Goal: Task Accomplishment & Management: Manage account settings

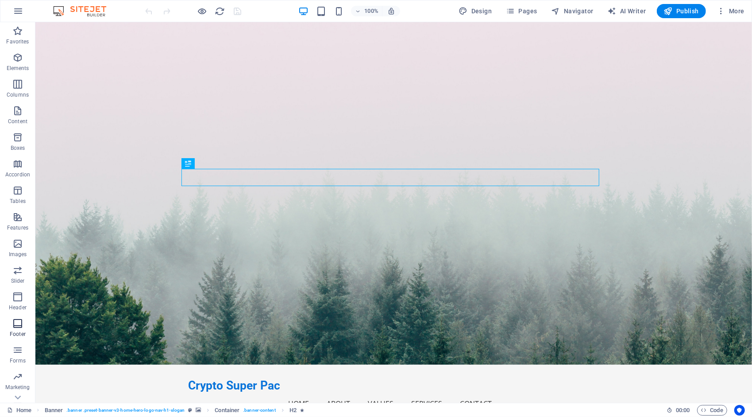
click at [19, 324] on icon "button" at bounding box center [17, 323] width 11 height 11
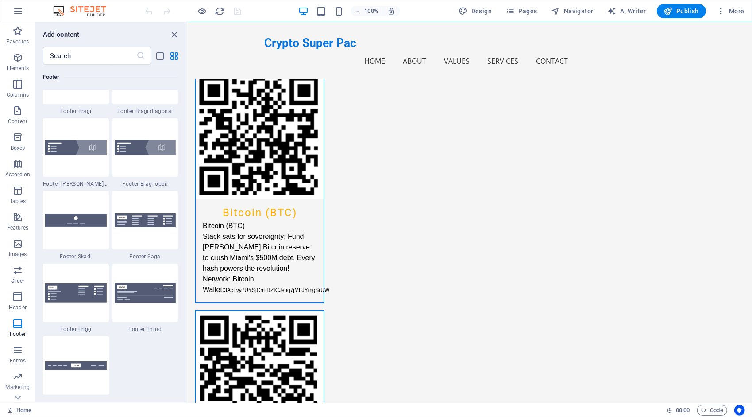
scroll to position [6123, 0]
click at [148, 223] on img at bounding box center [146, 219] width 62 height 15
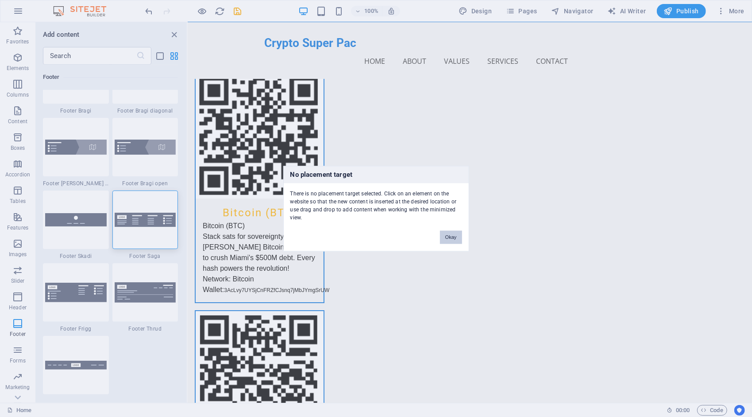
click at [452, 237] on button "Okay" at bounding box center [451, 236] width 22 height 13
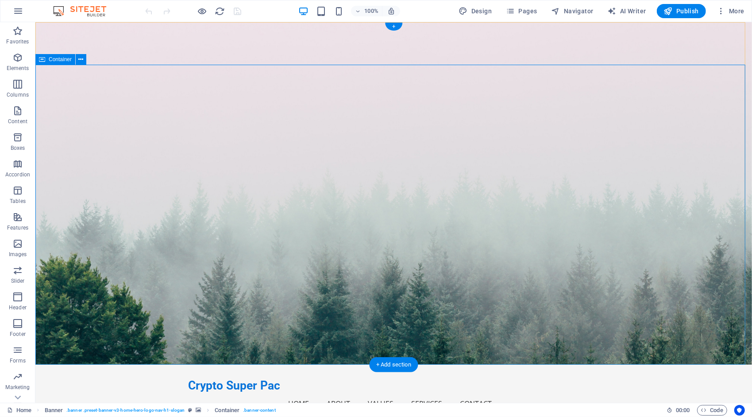
click at [724, 12] on icon "button" at bounding box center [721, 11] width 9 height 9
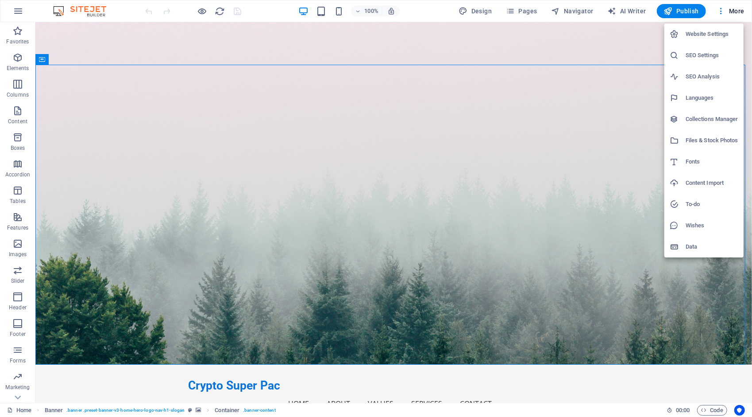
click at [702, 52] on h6 "SEO Settings" at bounding box center [712, 55] width 53 height 11
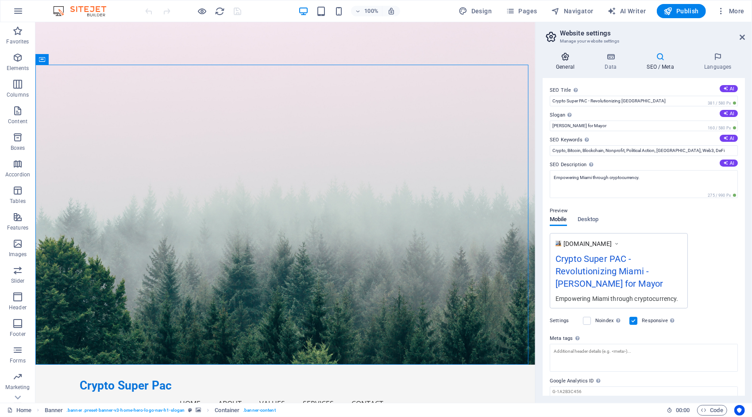
click at [561, 55] on icon at bounding box center [565, 56] width 45 height 9
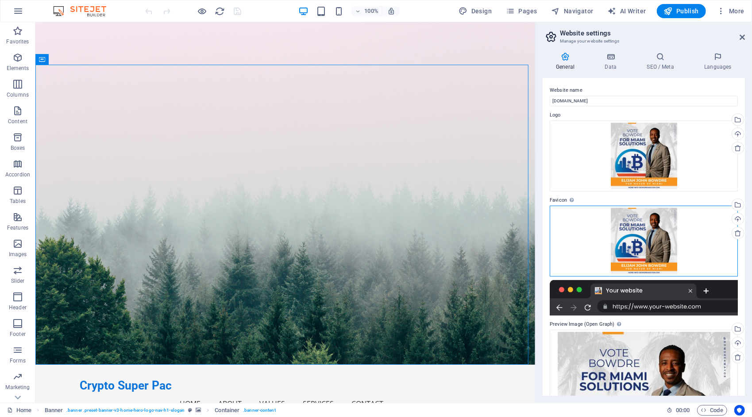
click at [642, 233] on div "Drag files here, click to choose files or select files from Files or our free s…" at bounding box center [644, 240] width 188 height 71
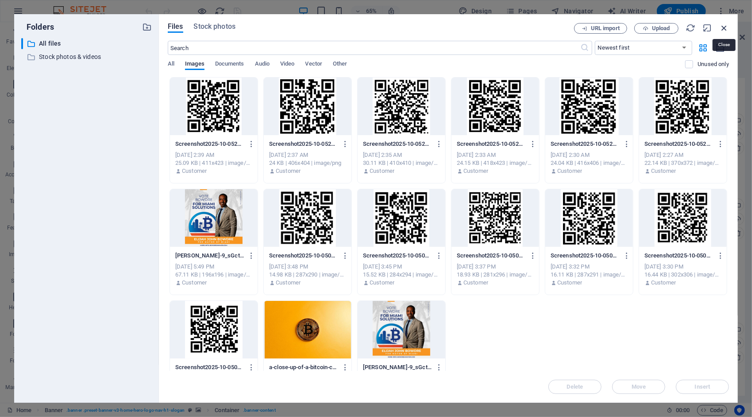
click at [723, 29] on icon "button" at bounding box center [724, 28] width 10 height 10
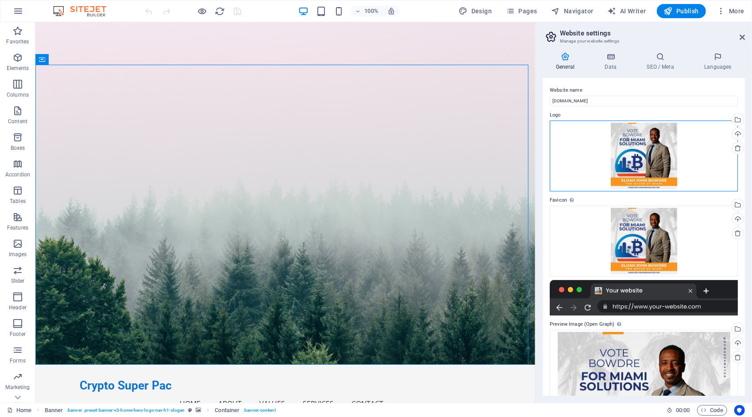
click at [647, 141] on div "Drag files here, click to choose files or select files from Files or our free s…" at bounding box center [644, 155] width 188 height 71
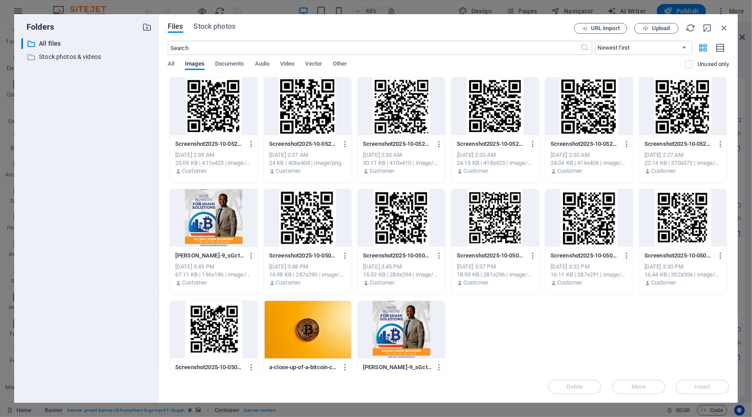
click at [221, 103] on div at bounding box center [214, 106] width 88 height 58
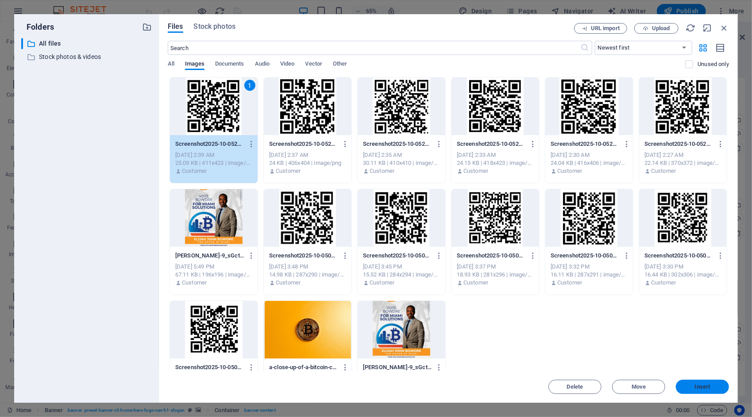
click at [701, 387] on span "Insert" at bounding box center [702, 386] width 15 height 5
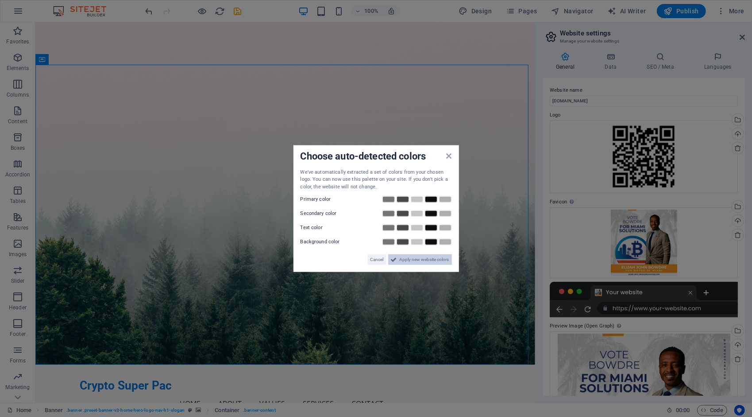
click at [440, 262] on span "Apply new website colors" at bounding box center [425, 259] width 50 height 11
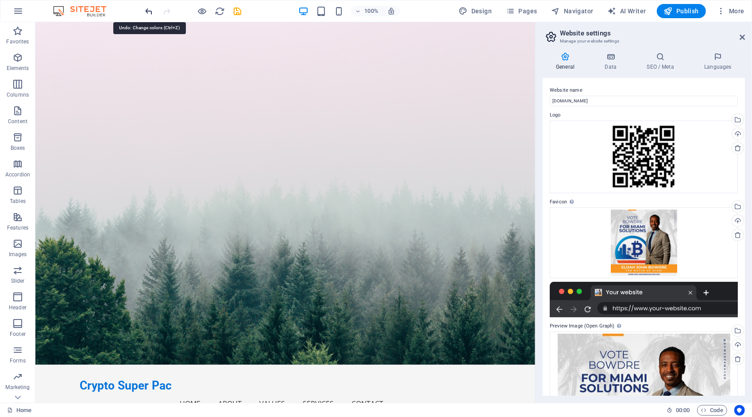
click at [148, 10] on icon "undo" at bounding box center [149, 11] width 10 height 10
click at [151, 10] on icon "undo" at bounding box center [149, 11] width 10 height 10
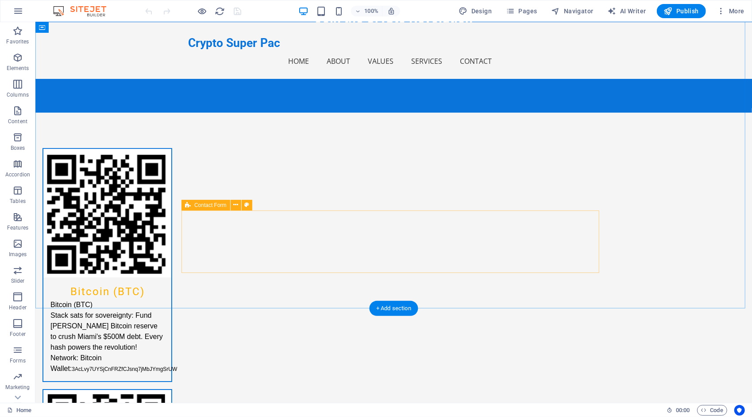
scroll to position [1905, 0]
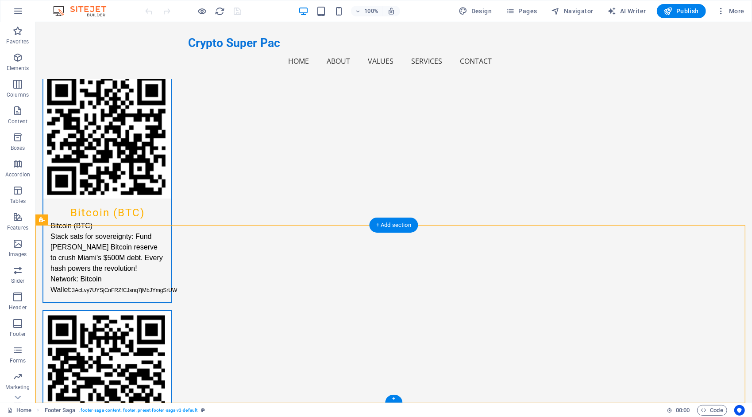
drag, startPoint x: 466, startPoint y: 327, endPoint x: 390, endPoint y: 296, distance: 82.6
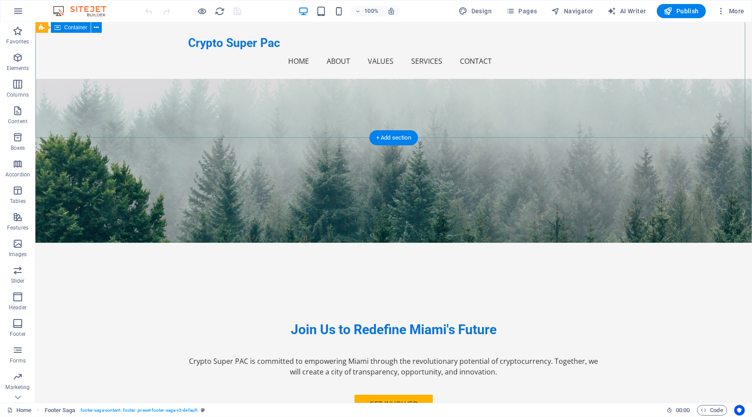
scroll to position [0, 0]
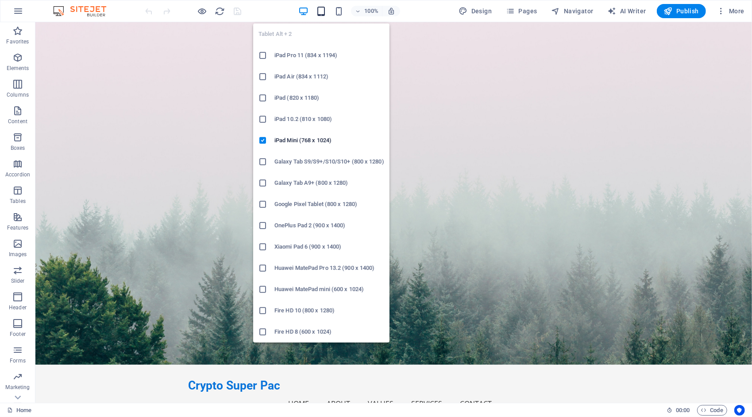
click at [324, 11] on icon "button" at bounding box center [321, 11] width 10 height 10
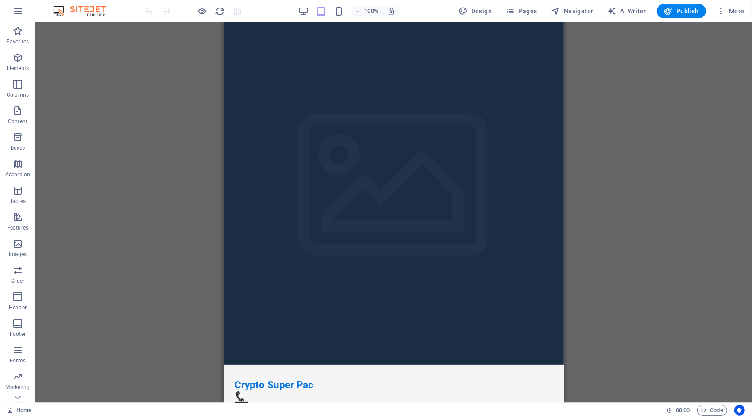
drag, startPoint x: 559, startPoint y: 60, endPoint x: 798, endPoint y: 50, distance: 239.3
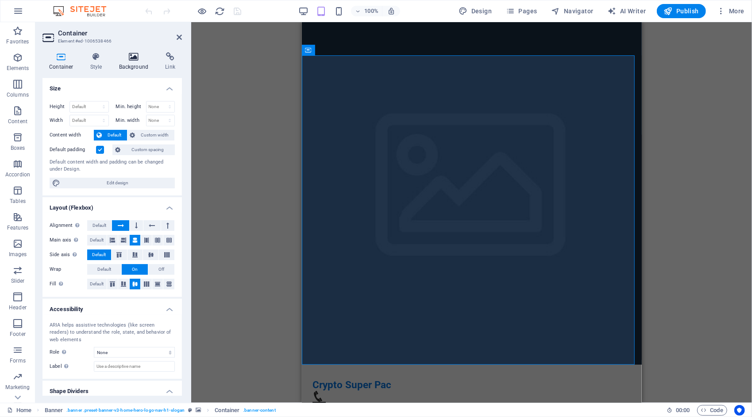
click at [136, 54] on icon at bounding box center [133, 56] width 43 height 9
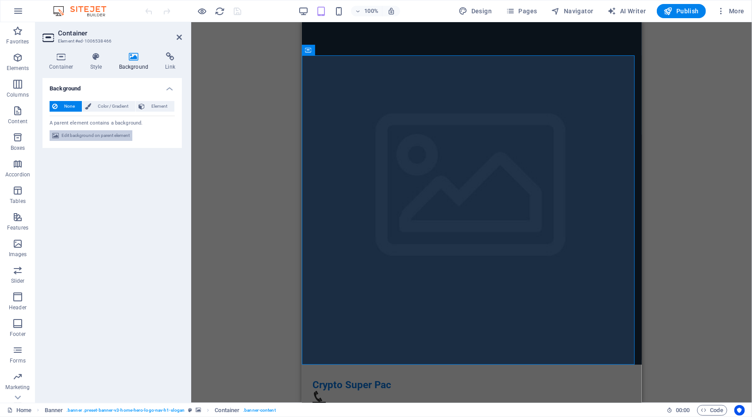
click at [80, 136] on span "Edit background on parent element" at bounding box center [96, 135] width 68 height 11
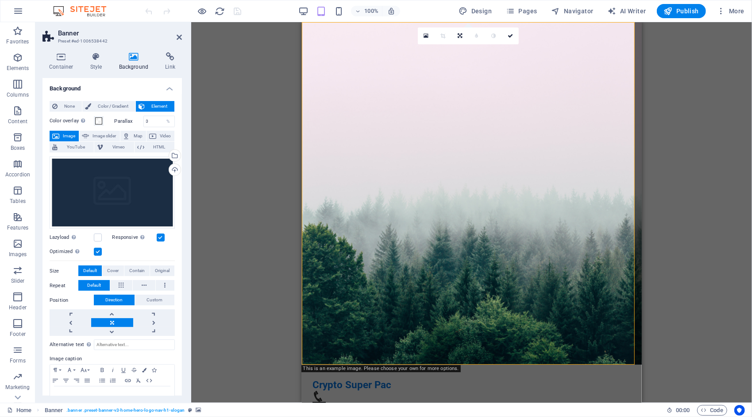
click at [255, 128] on div "Drag here to replace the existing content. Press “Ctrl” if you want to create a…" at bounding box center [471, 212] width 561 height 380
click at [716, 179] on div "Drag here to replace the existing content. Press “Ctrl” if you want to create a…" at bounding box center [471, 212] width 561 height 380
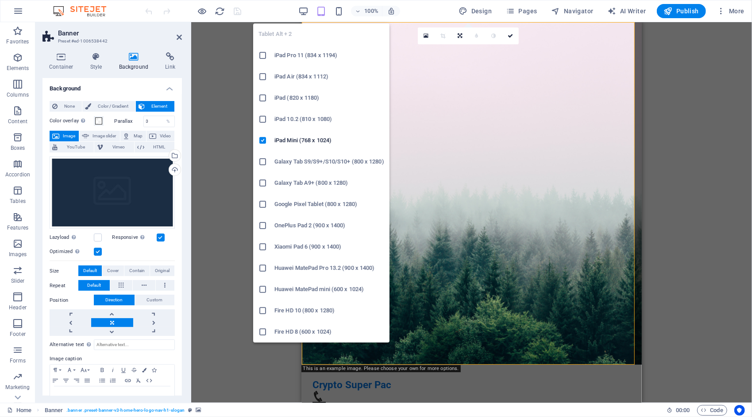
click at [321, 12] on icon "button" at bounding box center [321, 11] width 10 height 10
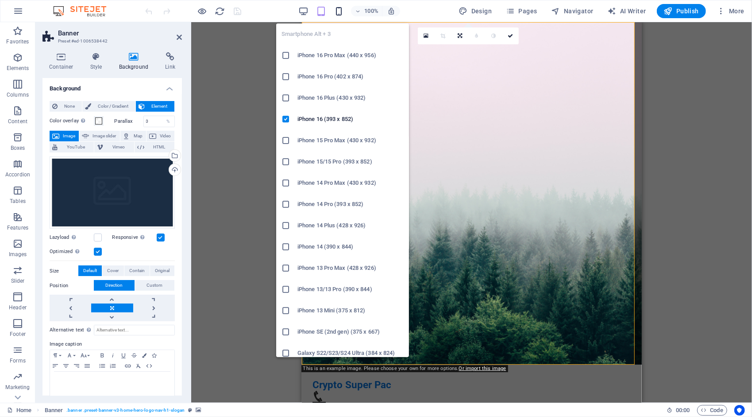
click at [338, 12] on icon "button" at bounding box center [339, 11] width 10 height 10
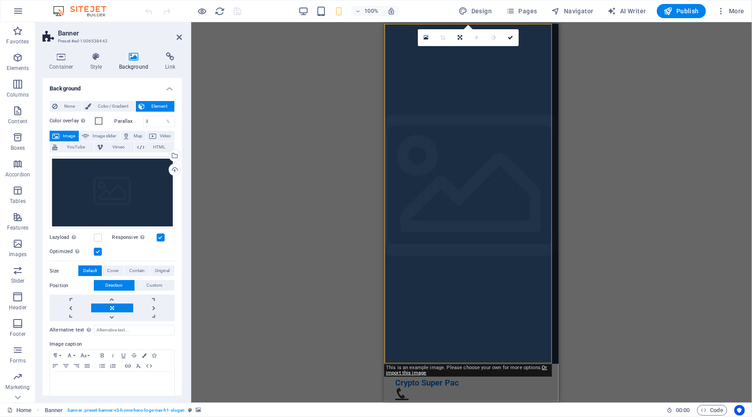
click at [138, 65] on h4 "Background" at bounding box center [135, 61] width 46 height 19
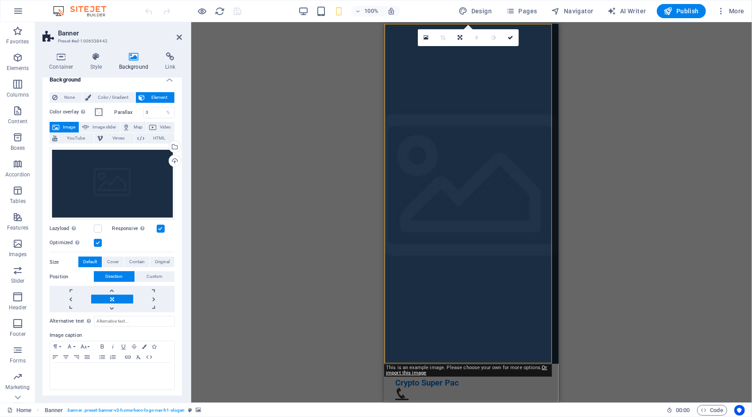
click at [154, 100] on span "Element" at bounding box center [159, 97] width 24 height 11
click at [115, 175] on div "Drag files here, click to choose files or select files from Files or our free s…" at bounding box center [112, 183] width 125 height 73
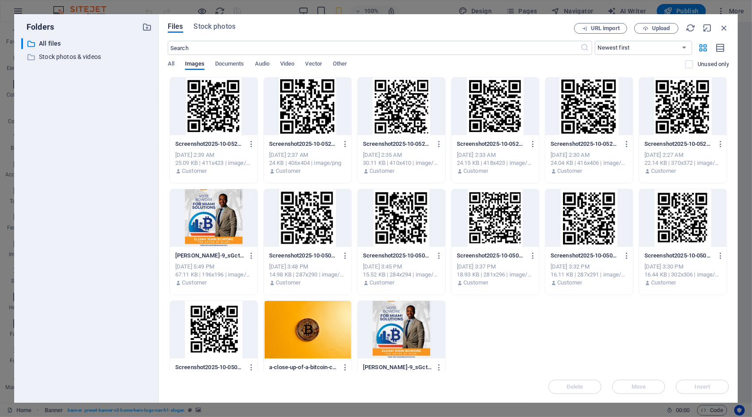
click at [209, 212] on div at bounding box center [214, 218] width 88 height 58
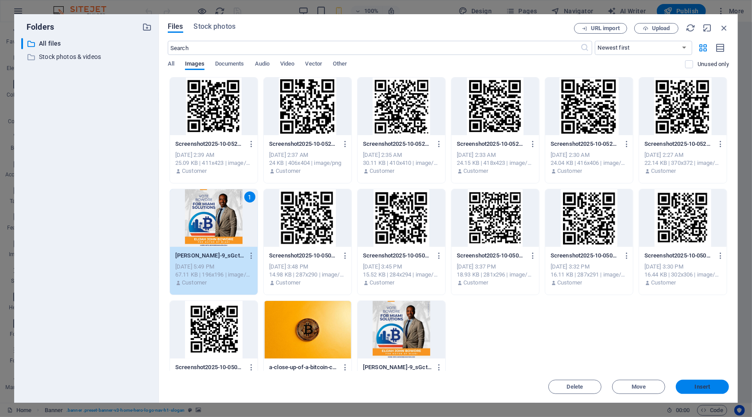
click at [692, 382] on button "Insert" at bounding box center [702, 386] width 53 height 14
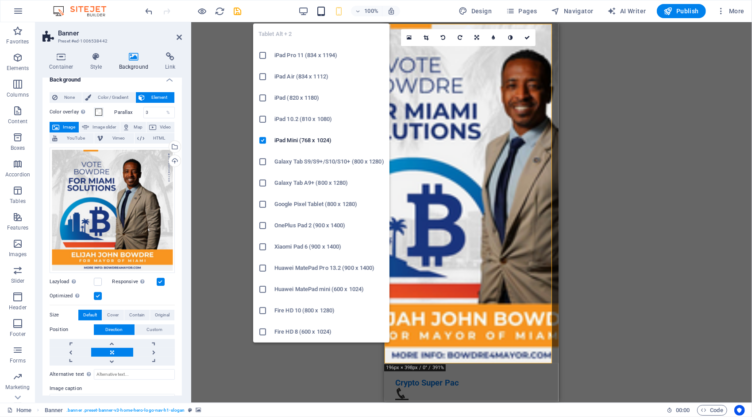
click at [323, 9] on icon "button" at bounding box center [321, 11] width 10 height 10
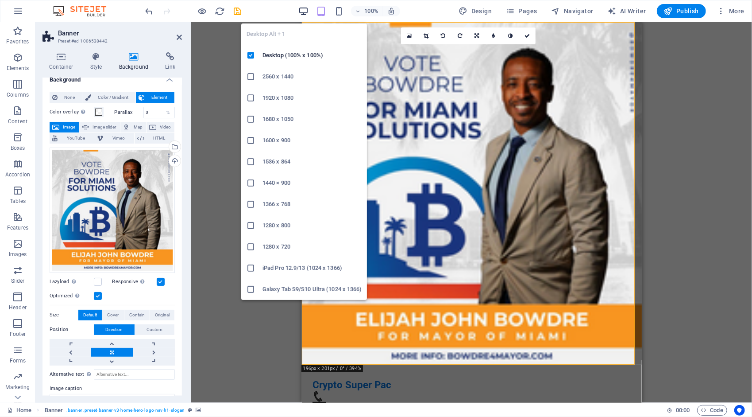
click at [302, 12] on icon "button" at bounding box center [303, 11] width 10 height 10
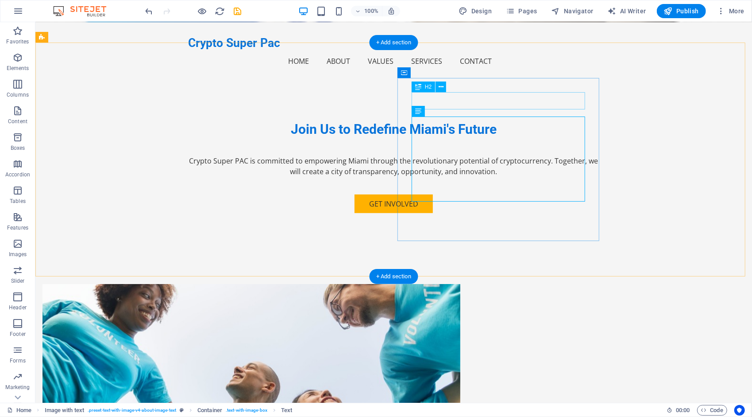
scroll to position [0, 0]
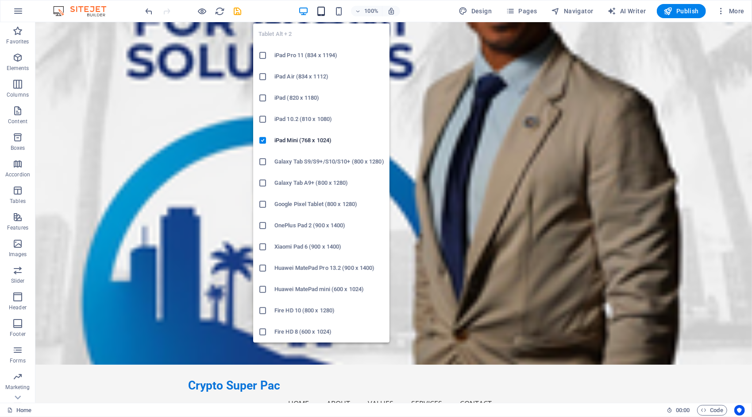
click at [322, 10] on icon "button" at bounding box center [321, 11] width 10 height 10
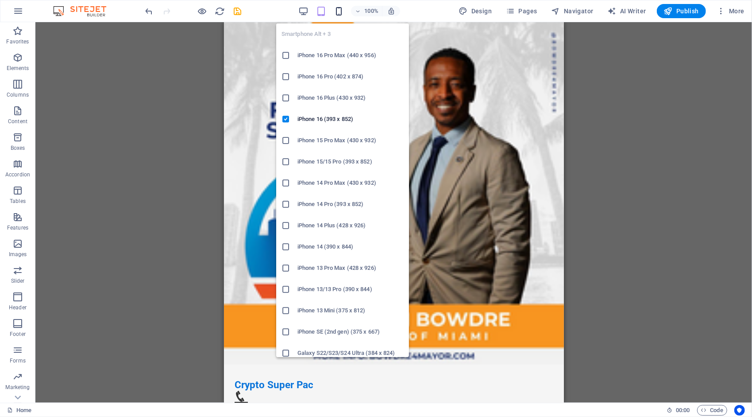
click at [337, 8] on icon "button" at bounding box center [339, 11] width 10 height 10
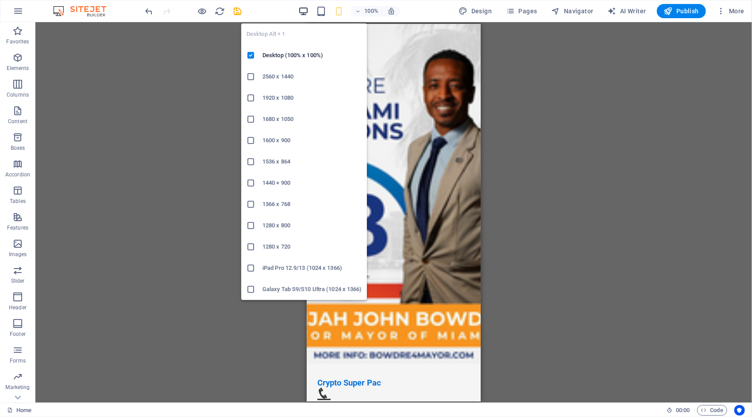
click at [304, 13] on icon "button" at bounding box center [303, 11] width 10 height 10
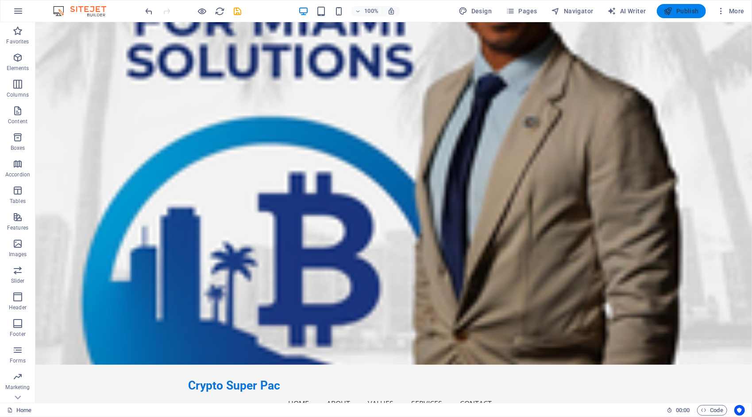
click at [679, 7] on span "Publish" at bounding box center [681, 11] width 35 height 9
checkbox input "false"
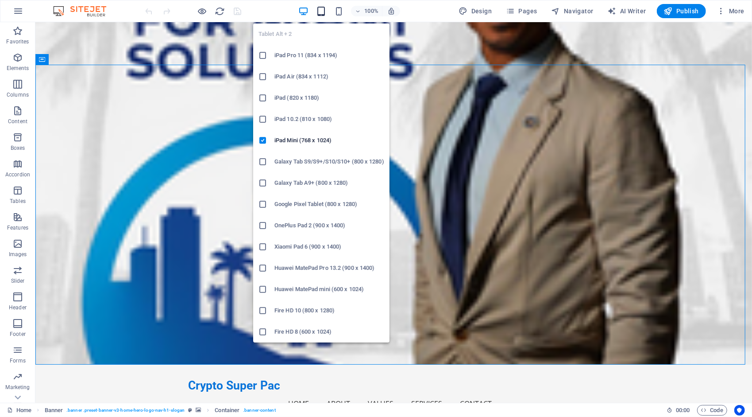
click at [323, 12] on icon "button" at bounding box center [321, 11] width 10 height 10
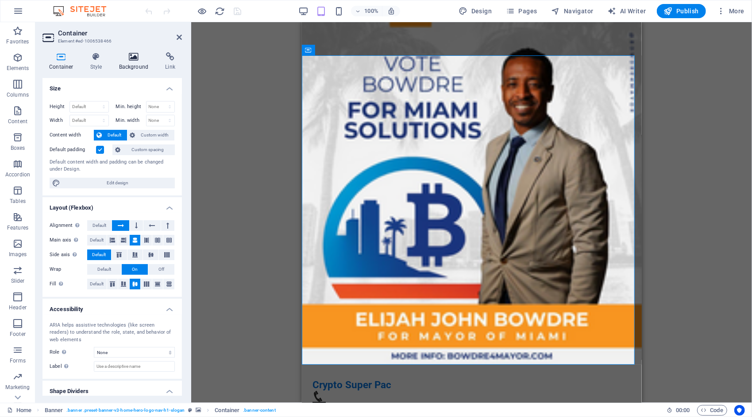
click at [138, 52] on icon at bounding box center [133, 56] width 43 height 9
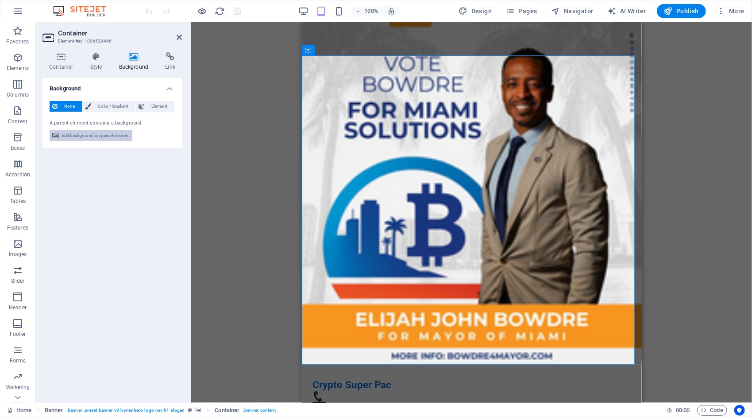
click at [101, 133] on span "Edit background on parent element" at bounding box center [96, 135] width 68 height 11
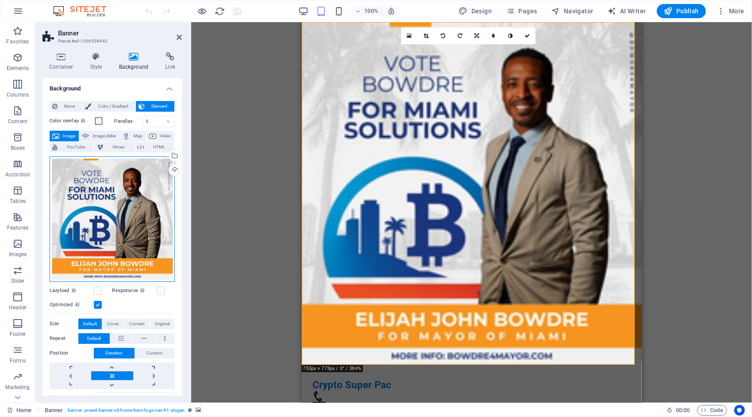
click at [104, 208] on div "Drag files here, click to choose files or select files from Files or our free s…" at bounding box center [112, 218] width 125 height 125
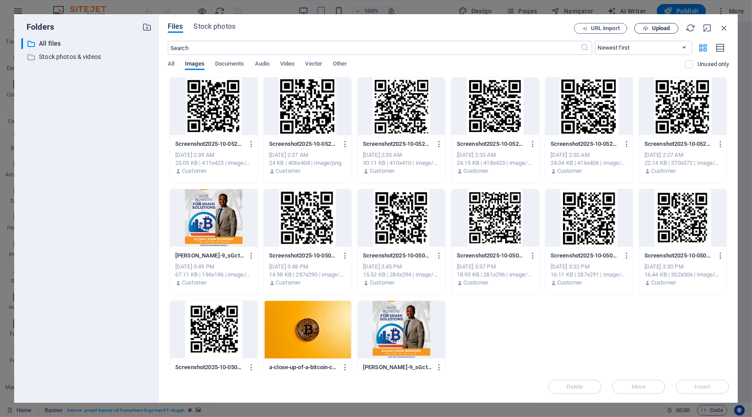
click at [658, 30] on span "Upload" at bounding box center [661, 28] width 18 height 5
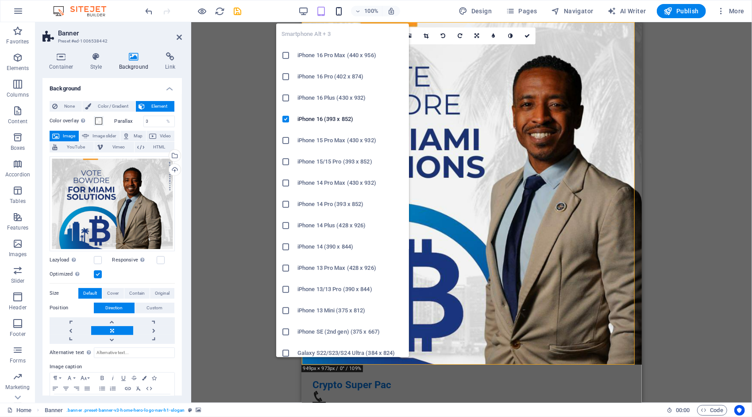
click at [340, 12] on icon "button" at bounding box center [339, 11] width 10 height 10
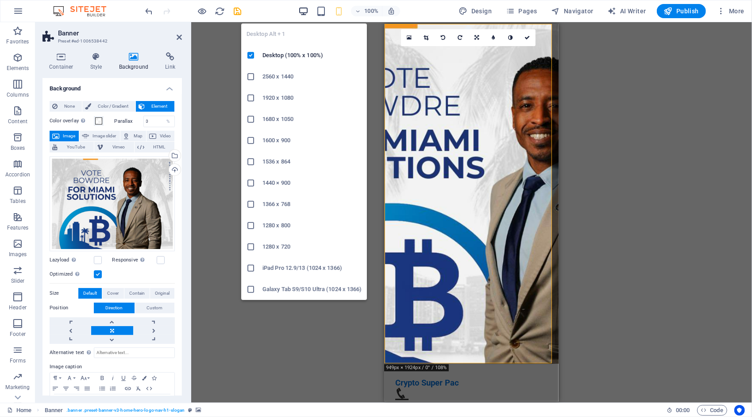
click at [306, 9] on icon "button" at bounding box center [303, 11] width 10 height 10
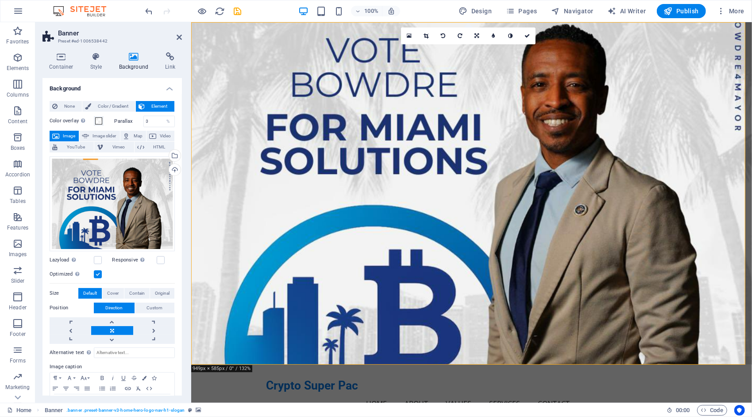
click at [321, 5] on div "100%" at bounding box center [349, 11] width 102 height 14
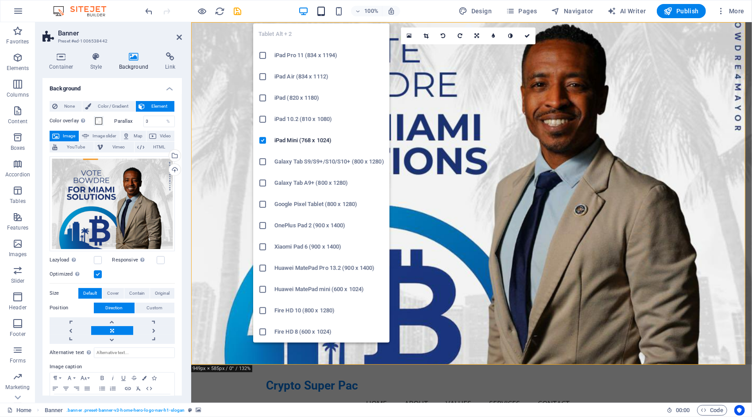
click at [324, 11] on icon "button" at bounding box center [321, 11] width 10 height 10
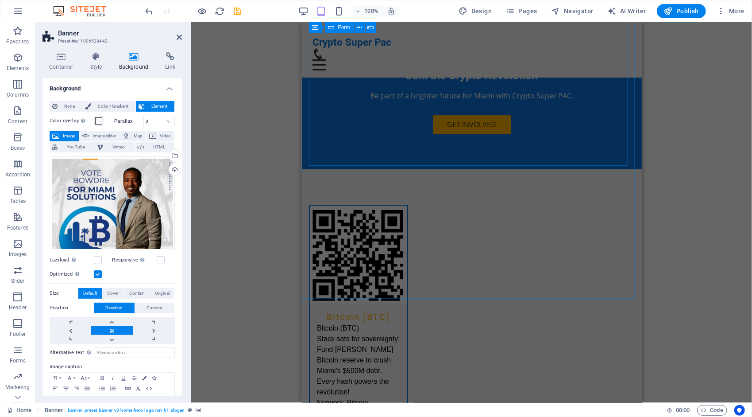
scroll to position [1990, 0]
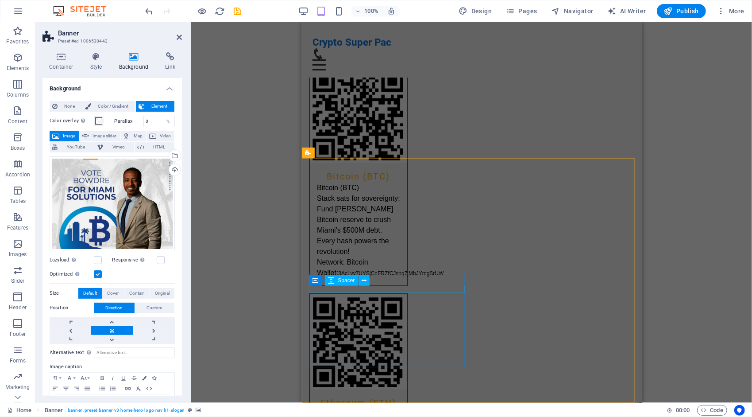
select select "px"
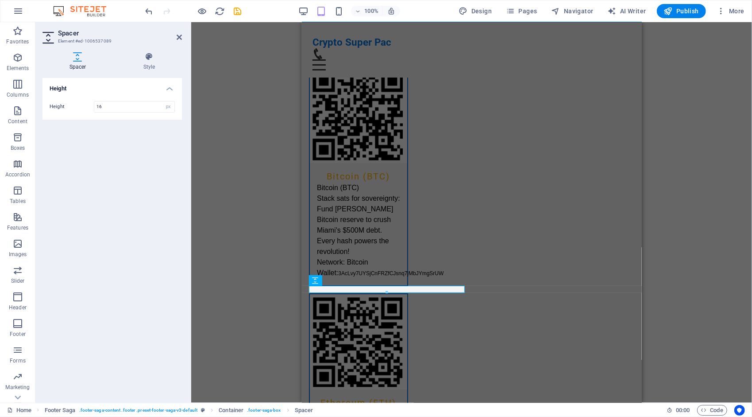
click at [670, 229] on div "H2 Banner Banner Container Menu Bar Logo Menu Spacer Text Spacer Button Image w…" at bounding box center [471, 212] width 561 height 380
click at [277, 141] on div "H2 Banner Banner Container Menu Bar Logo Menu Spacer Text Spacer Button Image w…" at bounding box center [471, 212] width 561 height 380
click at [179, 34] on icon at bounding box center [179, 37] width 5 height 7
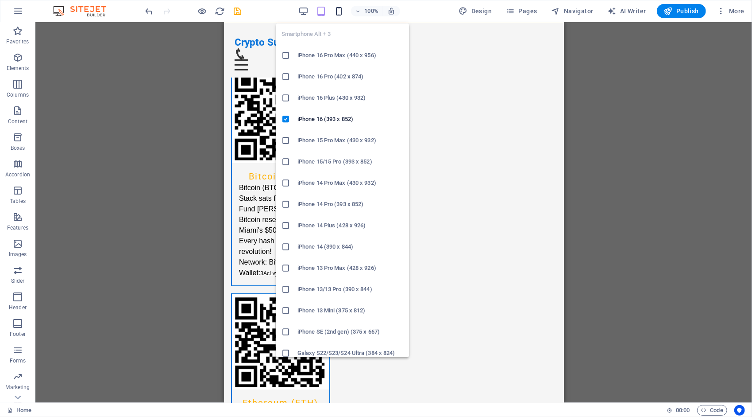
click at [340, 7] on icon "button" at bounding box center [339, 11] width 10 height 10
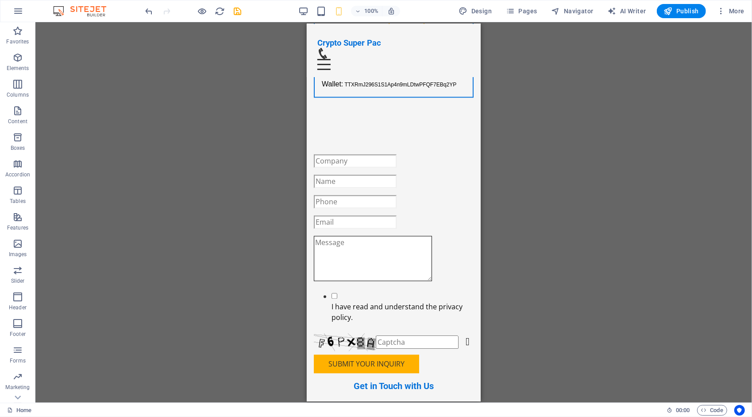
scroll to position [3415, 0]
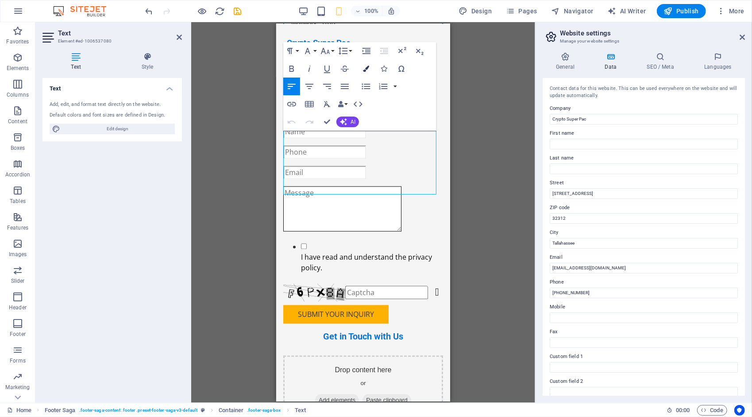
click at [368, 68] on icon "button" at bounding box center [366, 69] width 6 height 6
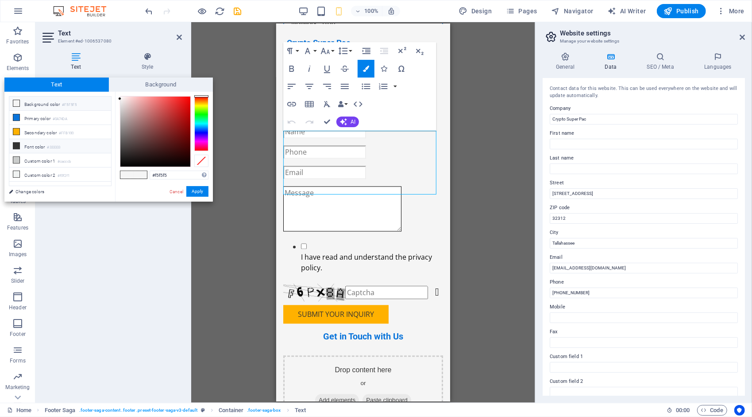
click at [39, 143] on li "Font color #333333" at bounding box center [60, 146] width 102 height 14
type input "#333333"
click at [197, 190] on button "Apply" at bounding box center [197, 191] width 22 height 11
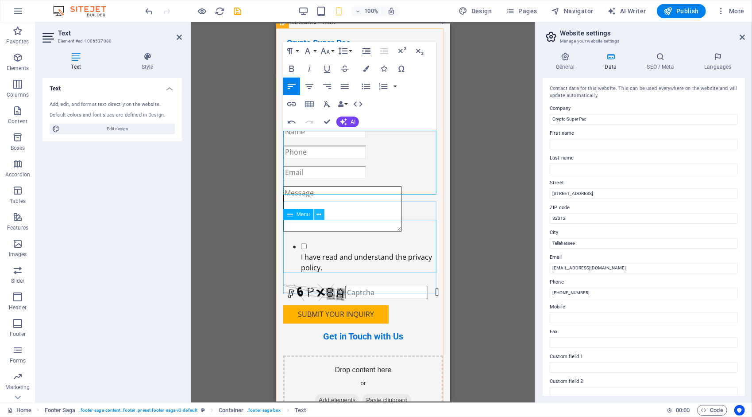
click at [318, 215] on icon at bounding box center [319, 214] width 5 height 9
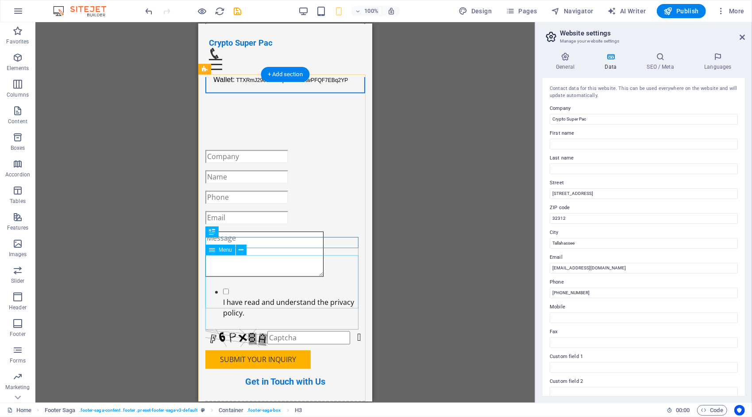
scroll to position [3369, 0]
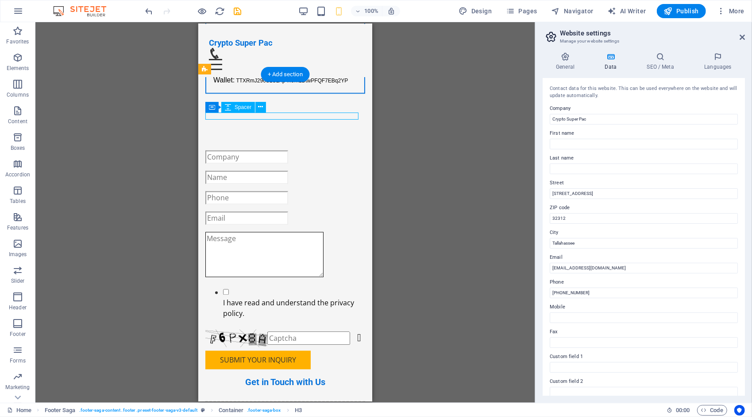
select select "px"
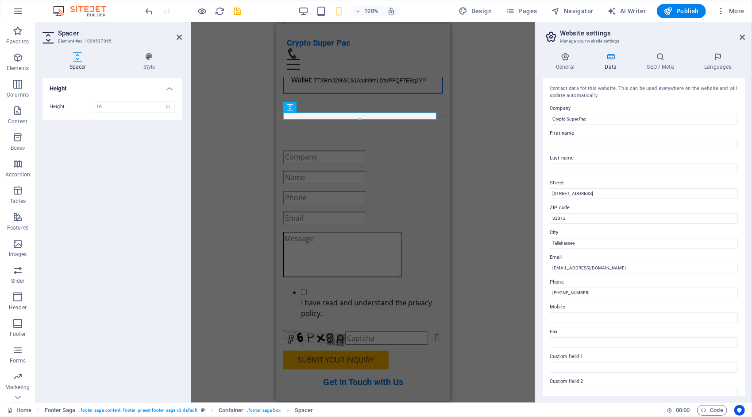
click at [227, 157] on div "H2 Banner Banner Container Menu Bar Logo Menu Spacer Text Spacer Button Image w…" at bounding box center [363, 212] width 344 height 380
click at [229, 58] on div "H2 Banner Banner Container Menu Bar Logo Menu Spacer Text Spacer Button Image w…" at bounding box center [363, 212] width 344 height 380
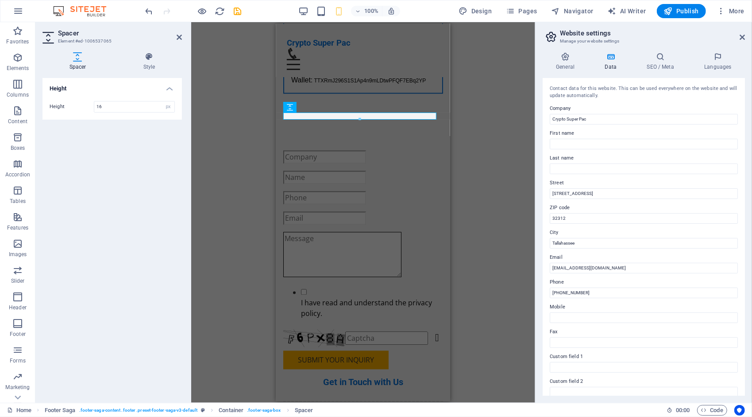
click at [229, 58] on div "H2 Banner Banner Container Menu Bar Logo Menu Spacer Text Spacer Button Image w…" at bounding box center [363, 212] width 344 height 380
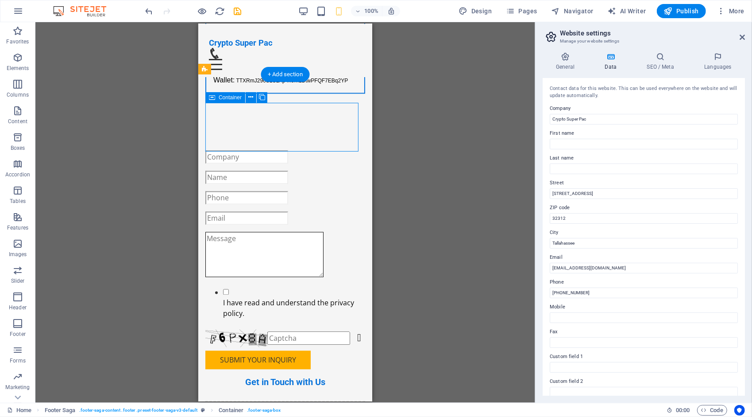
drag, startPoint x: 311, startPoint y: 112, endPoint x: 302, endPoint y: 108, distance: 9.4
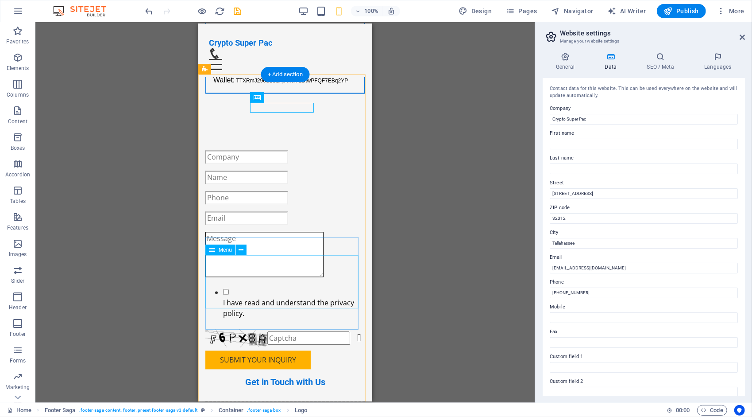
scroll to position [3415, 0]
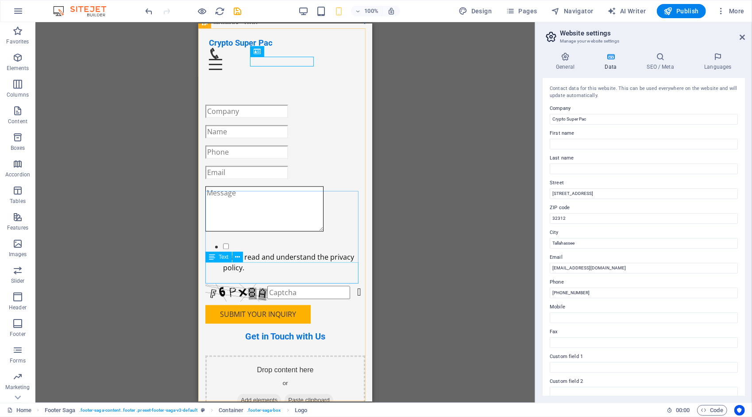
click at [210, 254] on icon at bounding box center [212, 256] width 6 height 11
click at [238, 253] on icon at bounding box center [238, 256] width 5 height 9
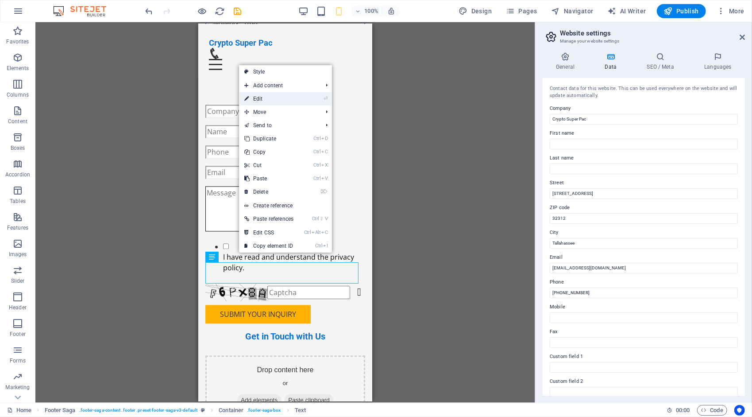
click at [284, 98] on link "⏎ Edit" at bounding box center [269, 98] width 60 height 13
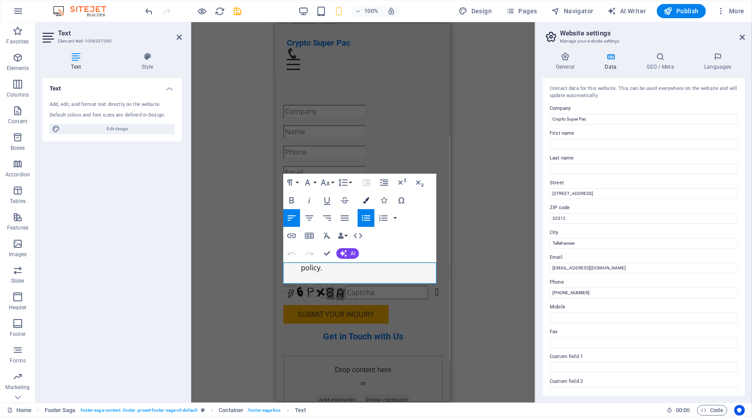
click at [366, 199] on icon "button" at bounding box center [366, 200] width 6 height 6
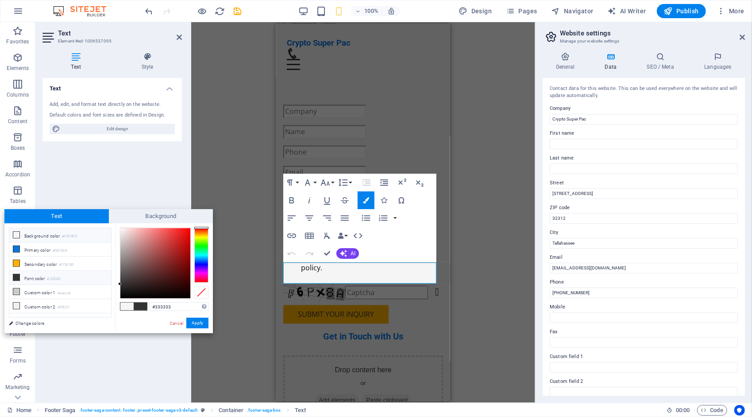
click at [32, 272] on li "Font color #333333" at bounding box center [60, 277] width 102 height 14
click at [193, 322] on button "Apply" at bounding box center [197, 322] width 22 height 11
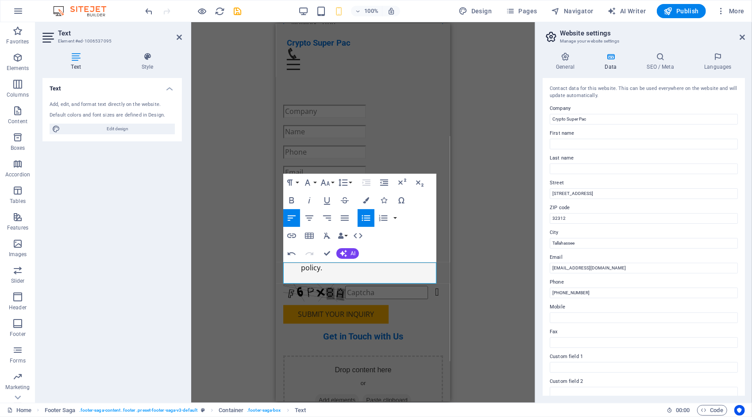
click at [498, 288] on div "H2 Banner Banner Container Menu Bar Logo Menu Spacer Text Spacer Button Image w…" at bounding box center [363, 212] width 344 height 380
click at [467, 134] on div "H2 Banner Banner Container Menu Bar Logo Menu Spacer Text Spacer Button Image w…" at bounding box center [363, 212] width 344 height 380
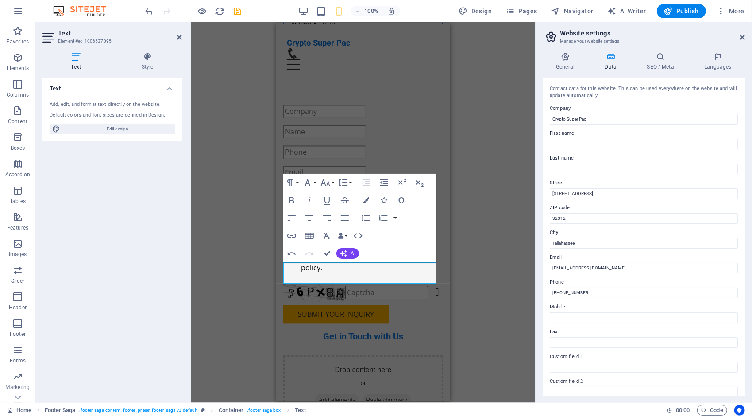
click at [467, 134] on div "H2 Banner Banner Container Menu Bar Logo Menu Spacer Text Spacer Button Image w…" at bounding box center [363, 212] width 344 height 380
click at [485, 118] on div "H2 Banner Banner Container Menu Bar Logo Menu Spacer Text Spacer Button Image w…" at bounding box center [363, 212] width 344 height 380
click at [686, 8] on span "Publish" at bounding box center [681, 11] width 35 height 9
checkbox input "false"
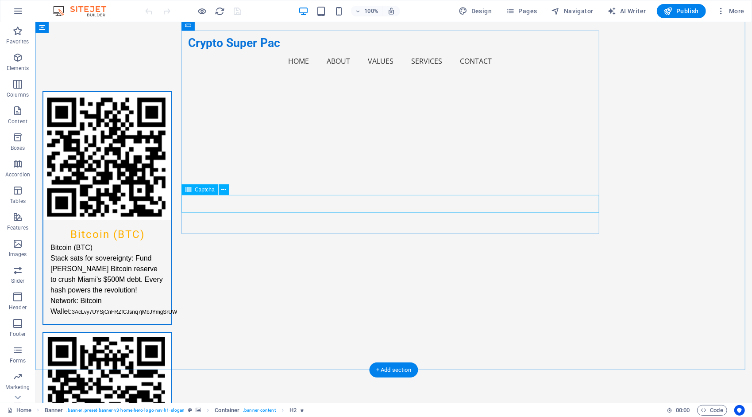
scroll to position [1905, 0]
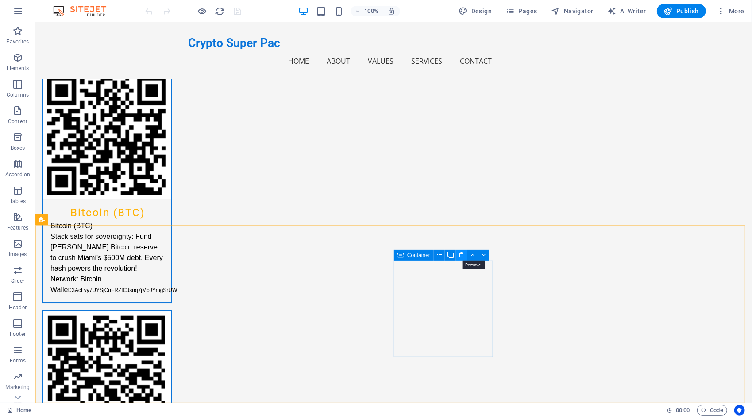
click at [461, 252] on icon at bounding box center [462, 254] width 5 height 9
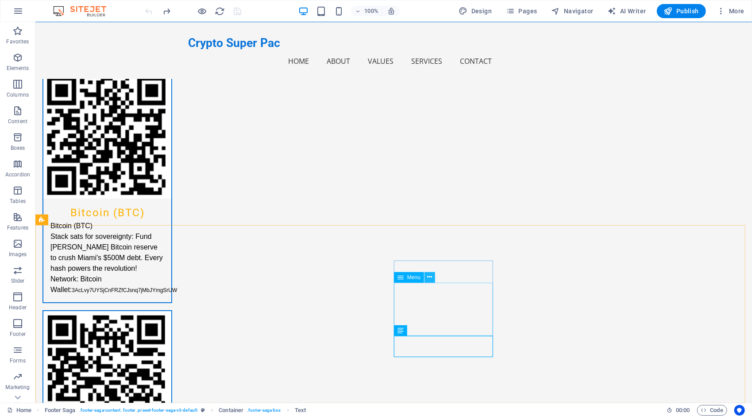
click at [429, 277] on icon at bounding box center [430, 276] width 5 height 9
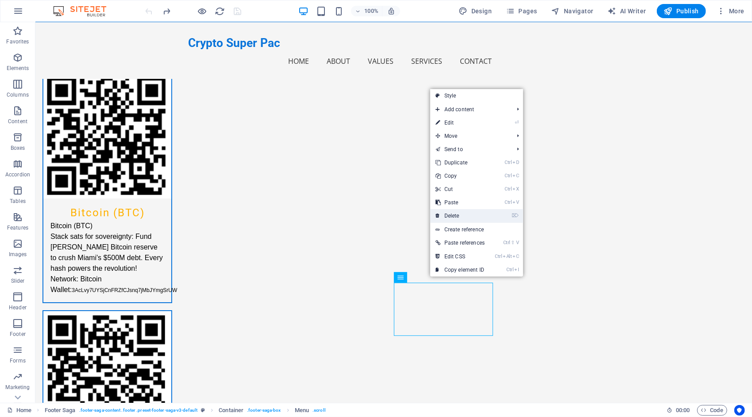
click at [457, 213] on link "⌦ Delete" at bounding box center [460, 215] width 60 height 13
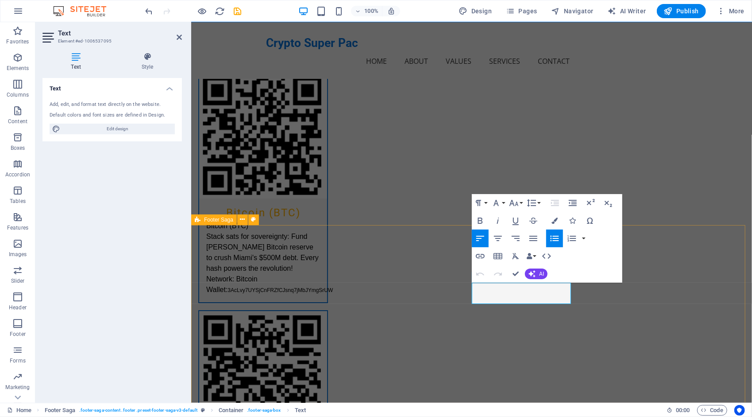
drag, startPoint x: 518, startPoint y: 294, endPoint x: 466, endPoint y: 286, distance: 52.3
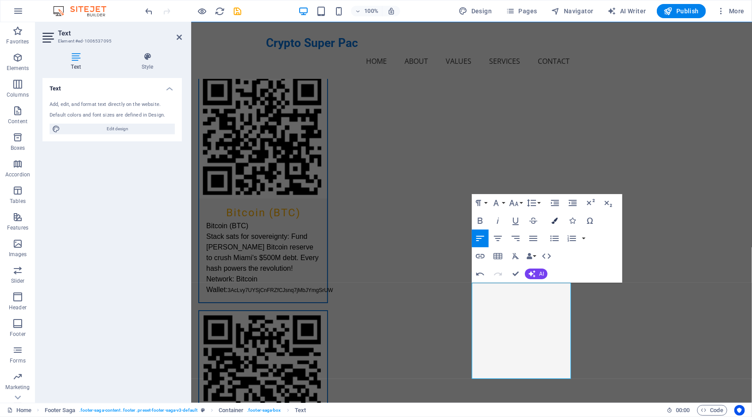
click at [556, 218] on icon "button" at bounding box center [555, 220] width 6 height 6
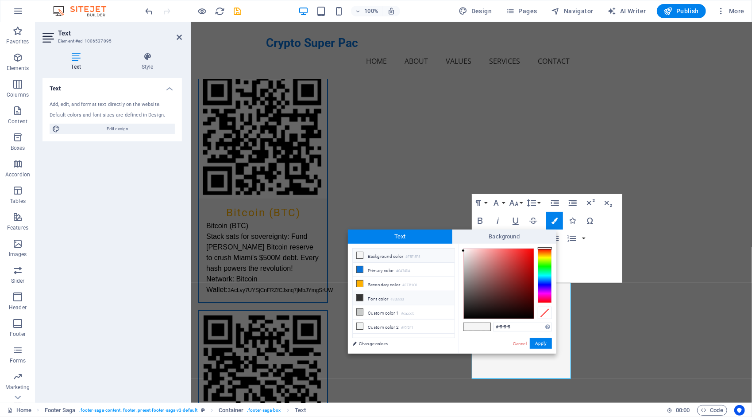
click at [383, 292] on li "Font color #333333" at bounding box center [404, 298] width 102 height 14
type input "#333333"
click at [541, 344] on button "Apply" at bounding box center [541, 343] width 22 height 11
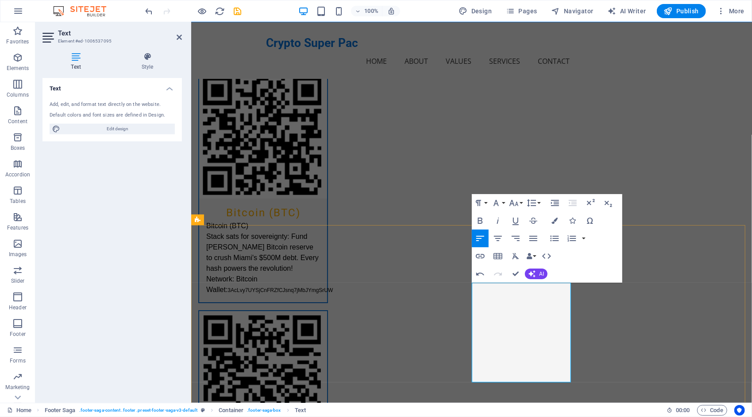
drag, startPoint x: 525, startPoint y: 305, endPoint x: 522, endPoint y: 296, distance: 9.3
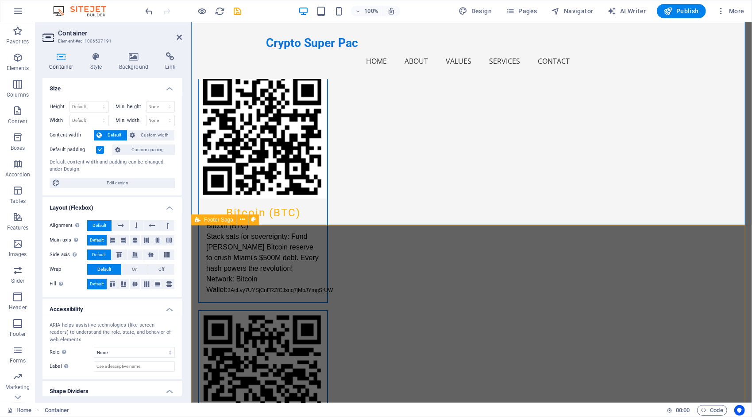
select select "footer"
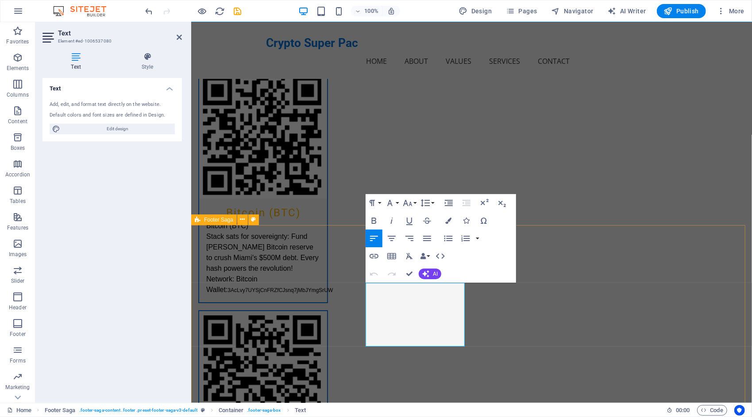
drag, startPoint x: 444, startPoint y: 332, endPoint x: 359, endPoint y: 216, distance: 143.5
click at [359, 216] on div "Crypto Super Pac Home About Values Services Contact Menu Join Us to Redefine Mi…" at bounding box center [471, 277] width 561 height 4323
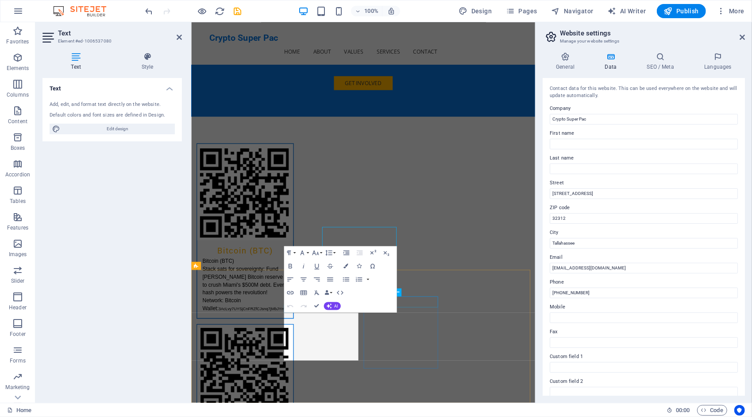
scroll to position [1893, 0]
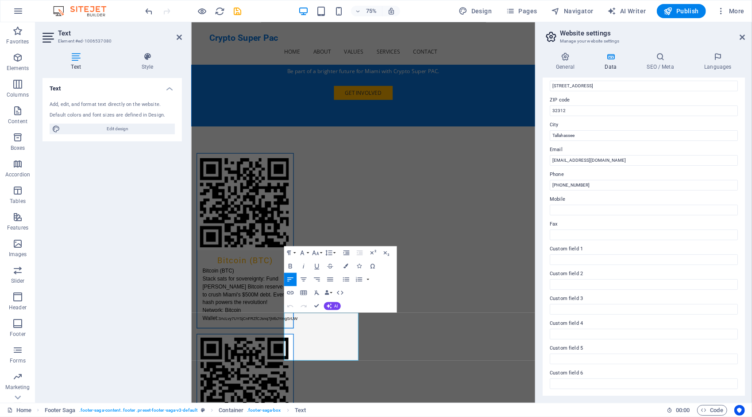
scroll to position [0, 0]
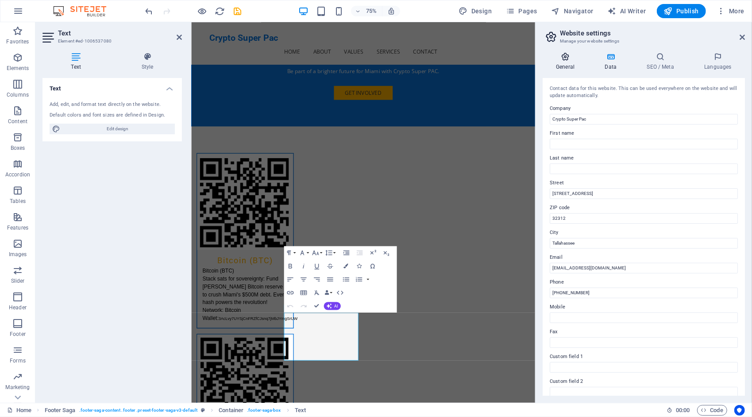
click at [568, 64] on h4 "General" at bounding box center [567, 61] width 49 height 19
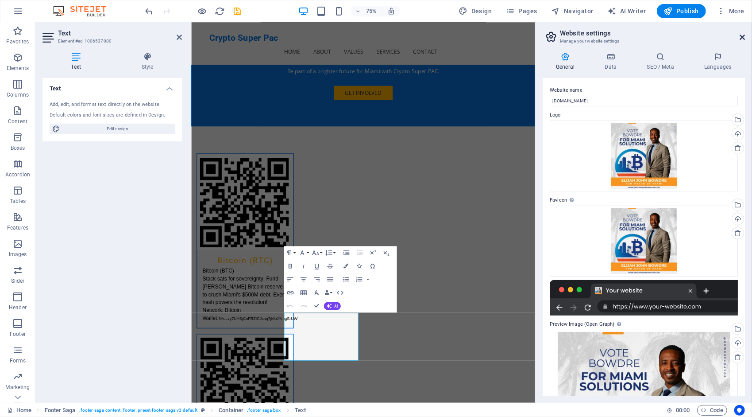
click at [744, 36] on icon at bounding box center [742, 37] width 5 height 7
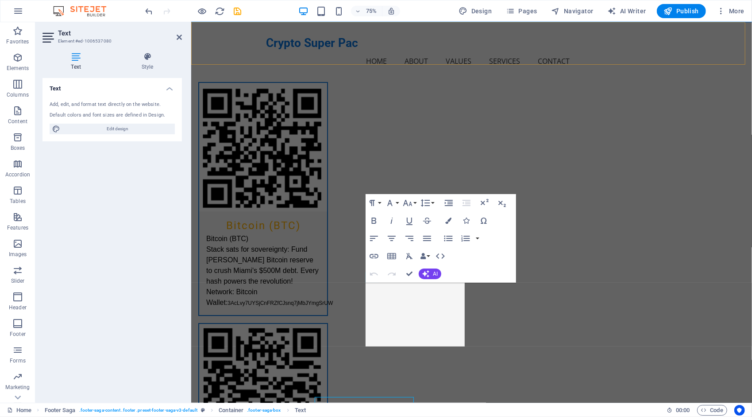
scroll to position [1905, 0]
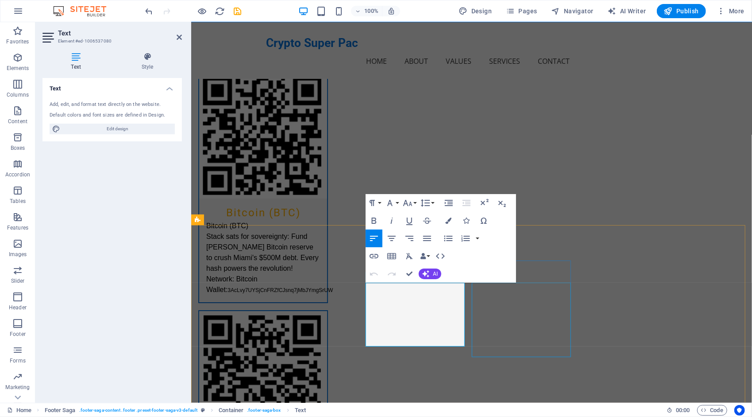
drag, startPoint x: 366, startPoint y: 310, endPoint x: 481, endPoint y: 342, distance: 120.0
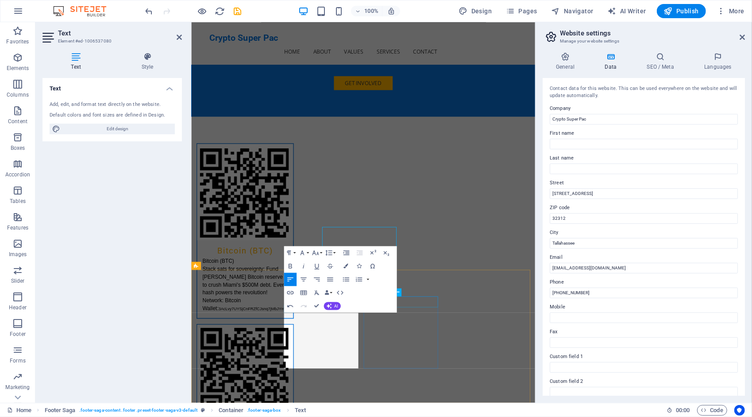
scroll to position [1893, 0]
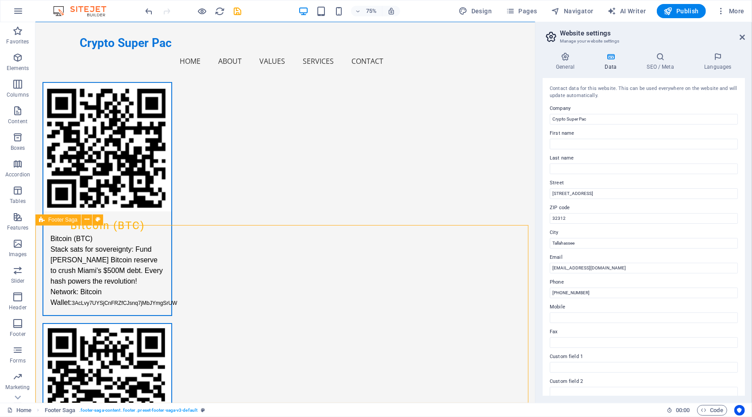
scroll to position [1905, 0]
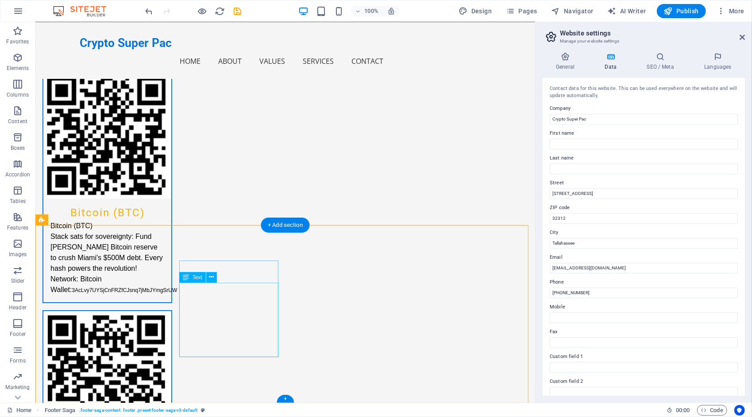
drag, startPoint x: 197, startPoint y: 317, endPoint x: 179, endPoint y: 324, distance: 19.3
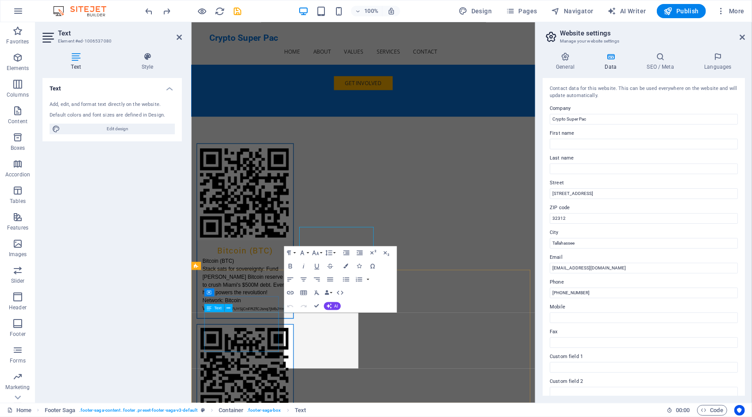
scroll to position [1893, 0]
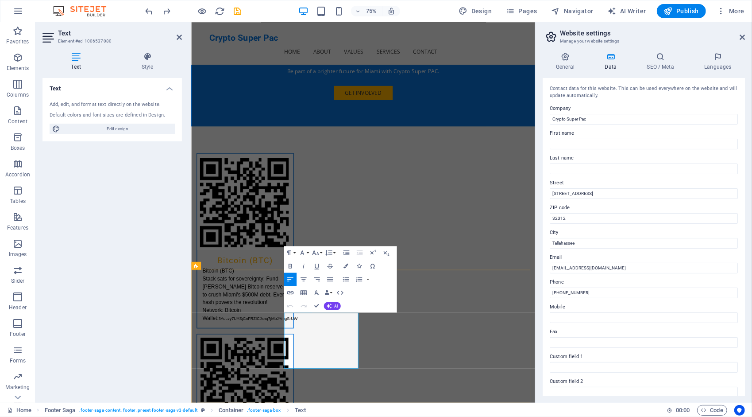
drag, startPoint x: 378, startPoint y: 420, endPoint x: 315, endPoint y: 413, distance: 63.8
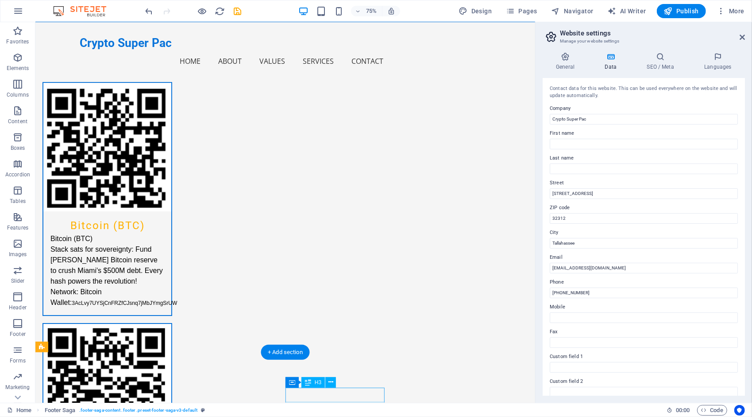
scroll to position [1905, 0]
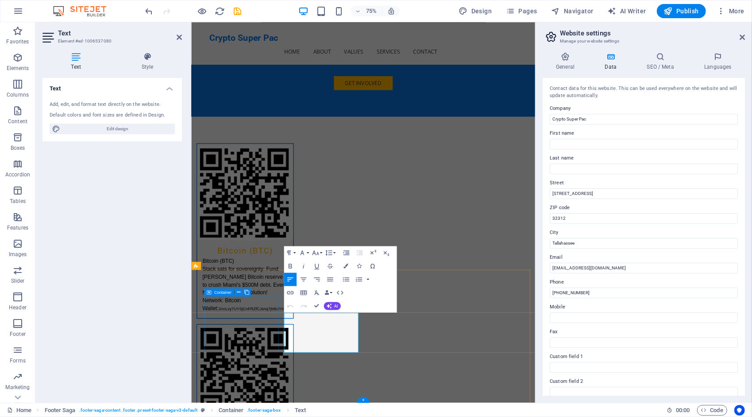
scroll to position [1893, 0]
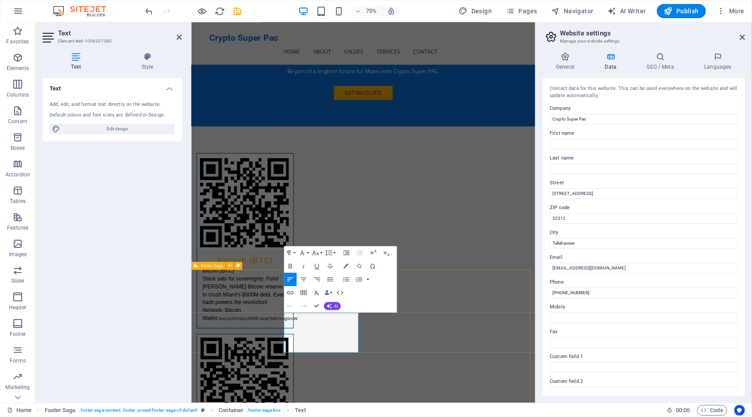
select select "footer"
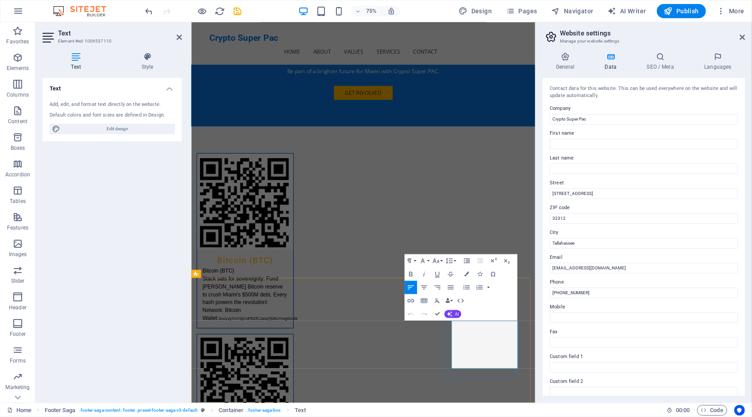
scroll to position [1882, 0]
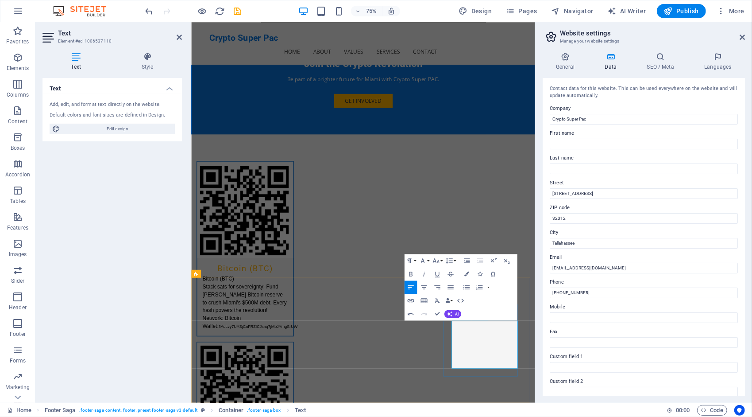
drag, startPoint x: 580, startPoint y: 429, endPoint x: 523, endPoint y: 425, distance: 56.8
drag, startPoint x: 606, startPoint y: 428, endPoint x: 547, endPoint y: 423, distance: 59.1
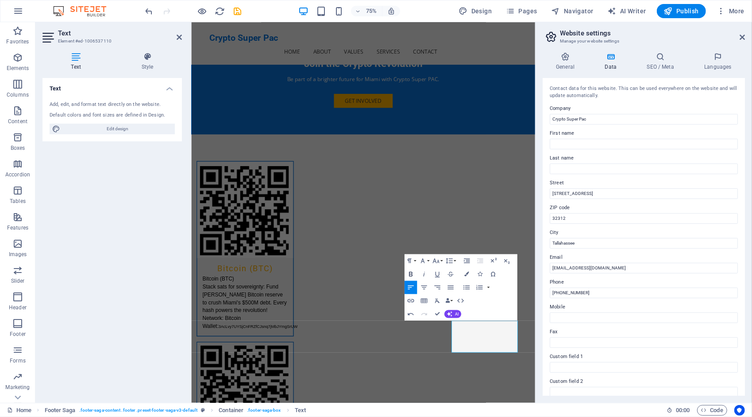
click at [408, 273] on icon "button" at bounding box center [411, 274] width 8 height 8
drag, startPoint x: 619, startPoint y: 436, endPoint x: 559, endPoint y: 435, distance: 59.8
click at [408, 272] on icon "button" at bounding box center [411, 274] width 8 height 8
drag, startPoint x: 562, startPoint y: 457, endPoint x: 572, endPoint y: 447, distance: 13.5
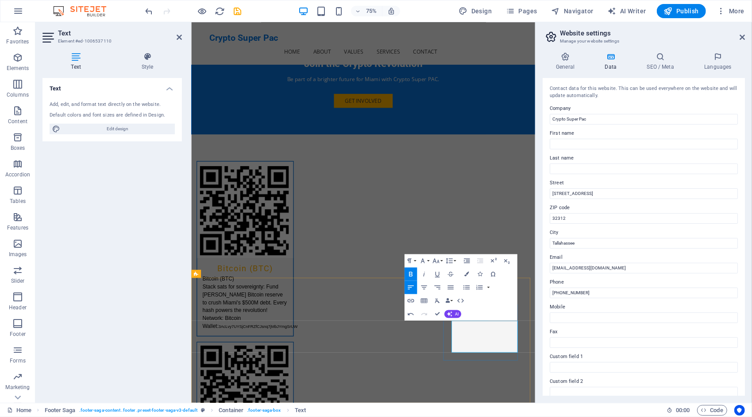
click at [413, 275] on icon "button" at bounding box center [411, 274] width 8 height 8
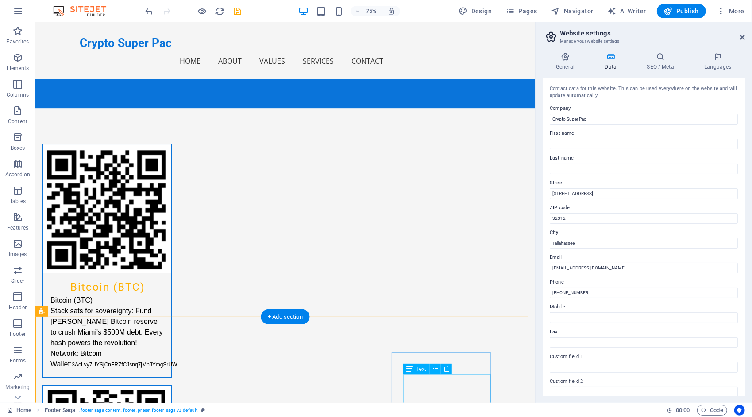
scroll to position [1895, 0]
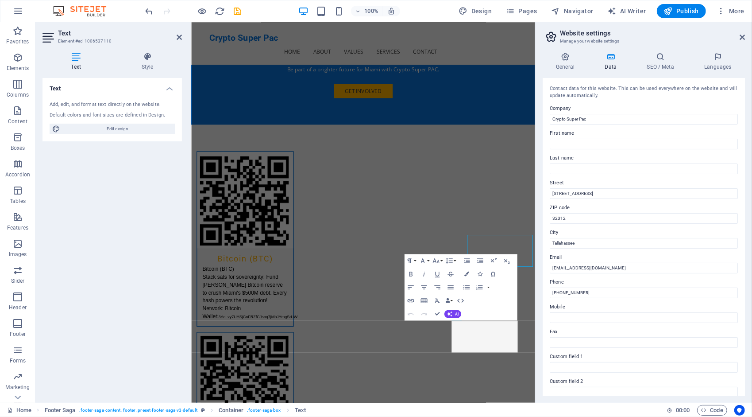
scroll to position [1882, 0]
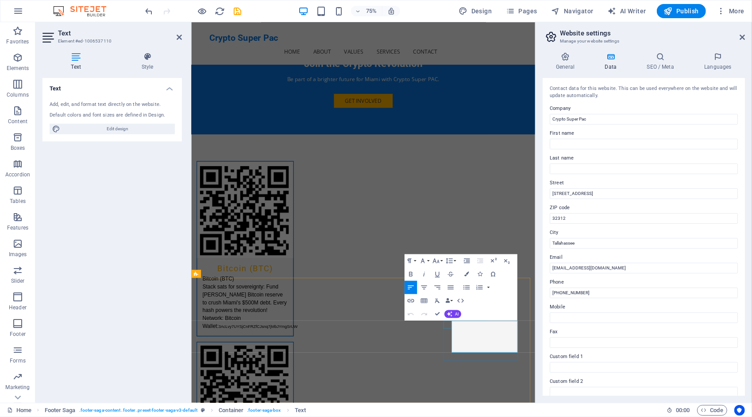
drag, startPoint x: 543, startPoint y: 424, endPoint x: 535, endPoint y: 423, distance: 8.0
click at [413, 274] on icon "button" at bounding box center [411, 274] width 8 height 8
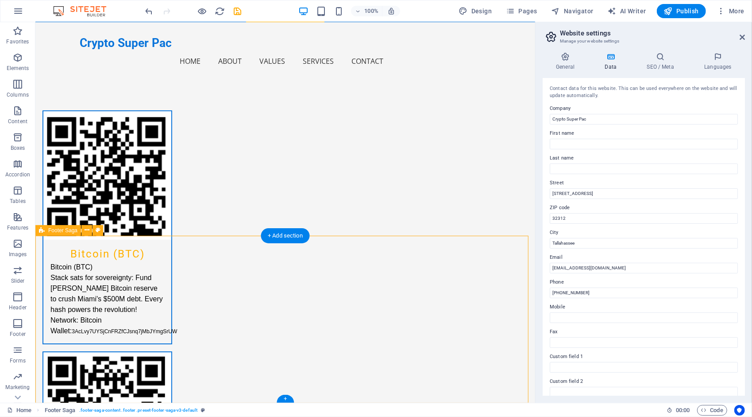
scroll to position [1895, 0]
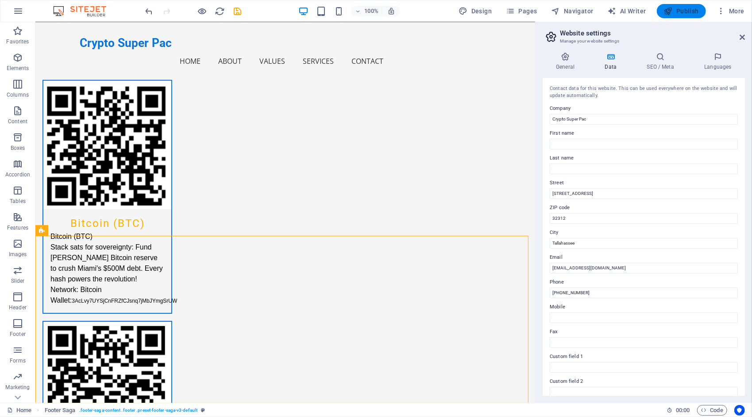
click at [692, 11] on span "Publish" at bounding box center [681, 11] width 35 height 9
checkbox input "false"
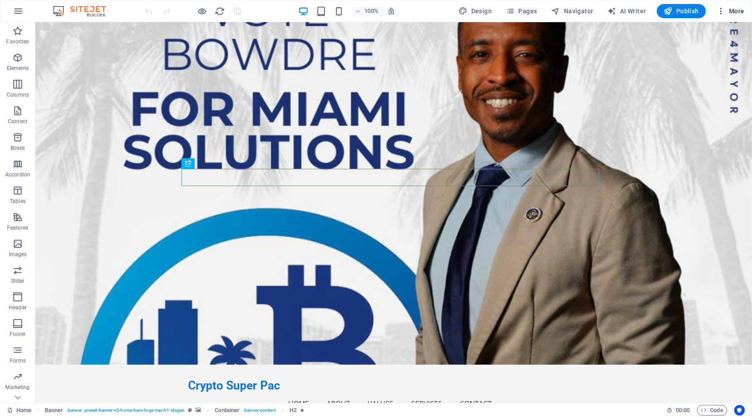
click at [724, 9] on icon "button" at bounding box center [721, 11] width 9 height 9
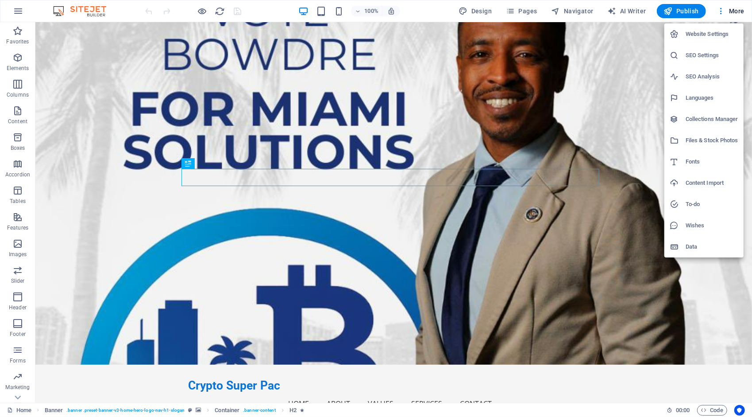
click at [706, 54] on h6 "SEO Settings" at bounding box center [712, 55] width 53 height 11
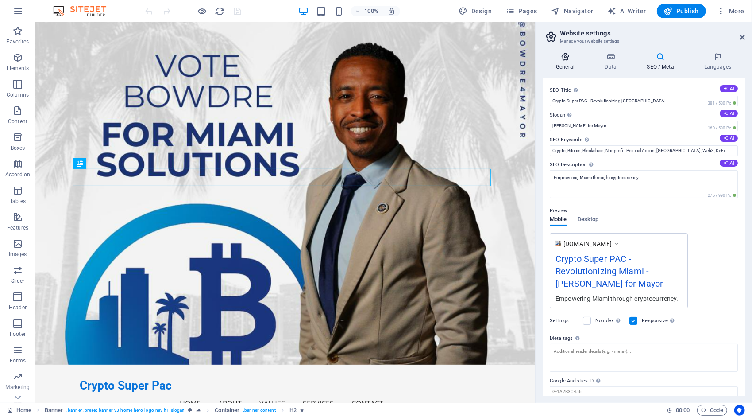
click at [565, 63] on h4 "General" at bounding box center [567, 61] width 49 height 19
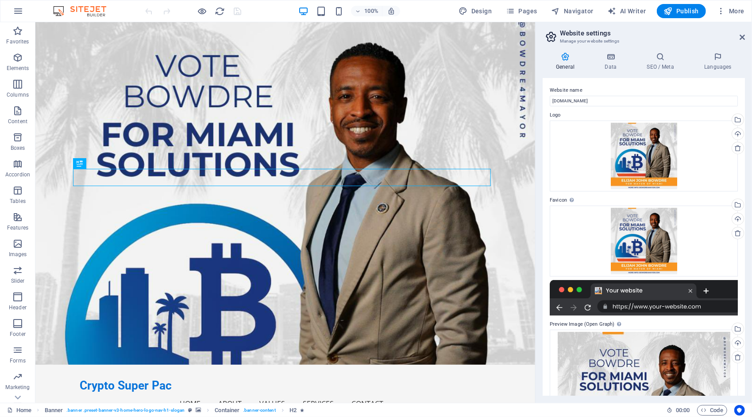
scroll to position [118, 0]
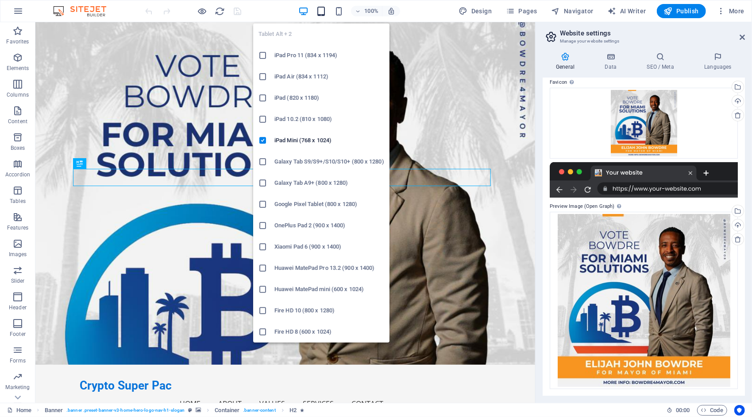
click at [321, 12] on icon "button" at bounding box center [321, 11] width 10 height 10
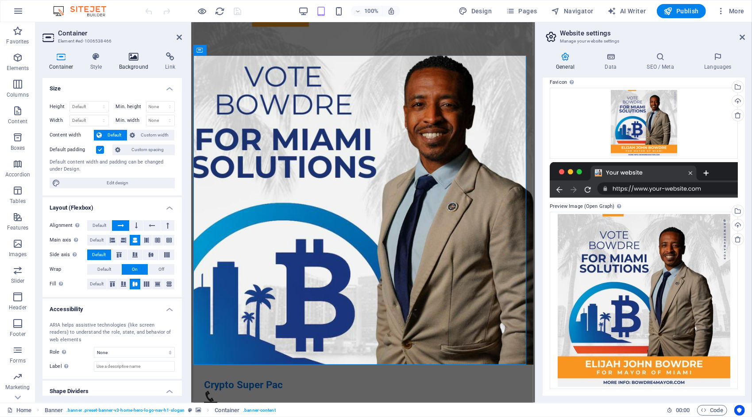
click at [134, 53] on icon at bounding box center [133, 56] width 43 height 9
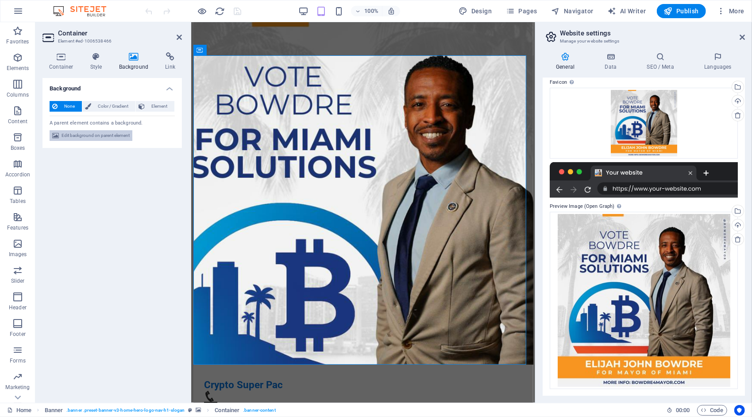
click at [86, 135] on span "Edit background on parent element" at bounding box center [96, 135] width 68 height 11
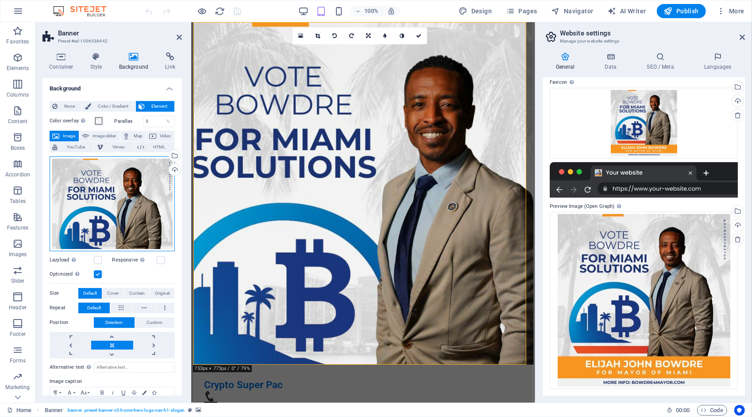
click at [102, 186] on div "Drag files here, click to choose files or select files from Files or our free s…" at bounding box center [112, 203] width 125 height 95
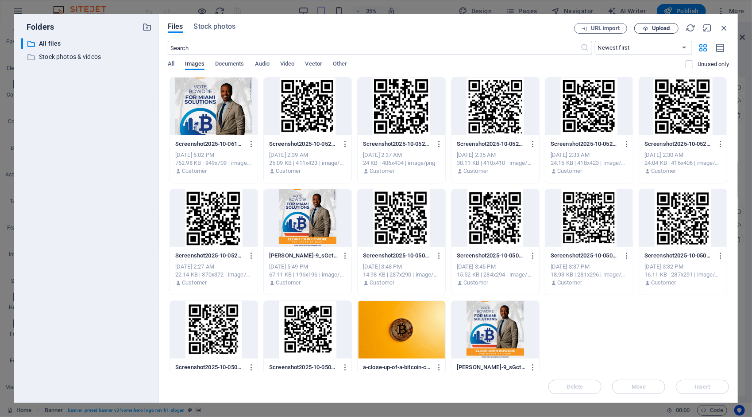
click at [663, 28] on span "Upload" at bounding box center [661, 28] width 18 height 5
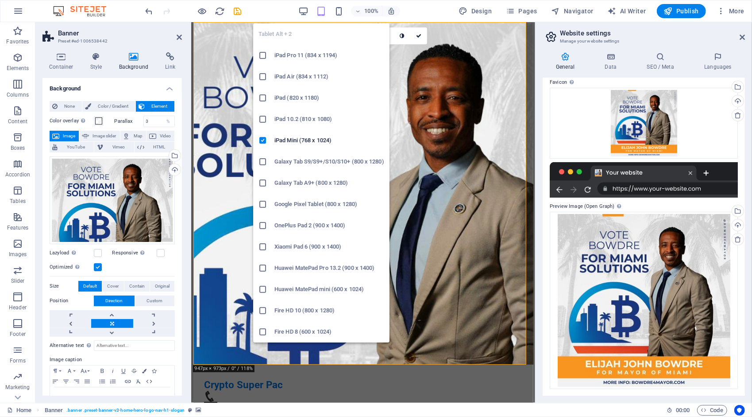
click at [321, 13] on icon "button" at bounding box center [321, 11] width 10 height 10
click at [324, 6] on icon "button" at bounding box center [321, 11] width 10 height 10
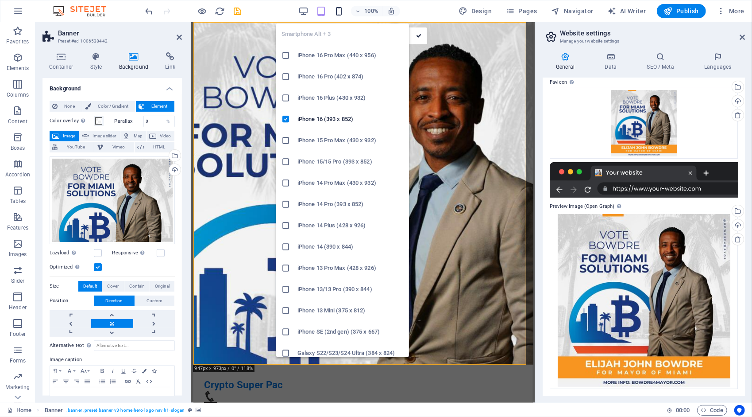
click at [338, 7] on icon "button" at bounding box center [339, 11] width 10 height 10
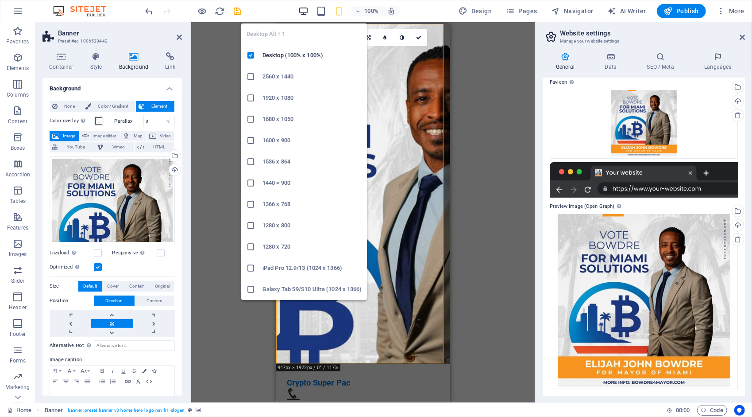
click at [303, 10] on icon "button" at bounding box center [303, 11] width 10 height 10
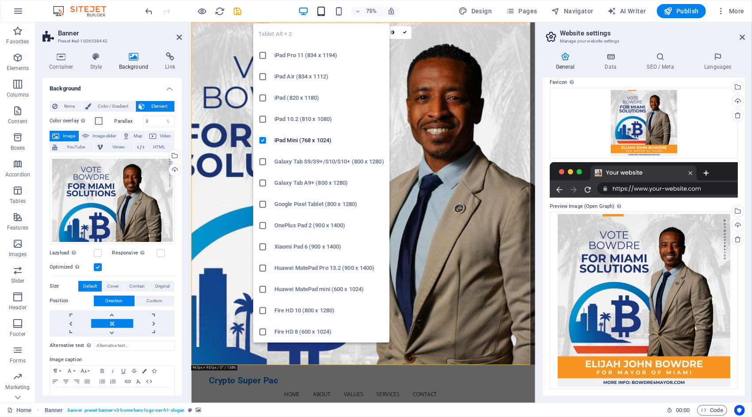
click at [323, 11] on icon "button" at bounding box center [321, 11] width 10 height 10
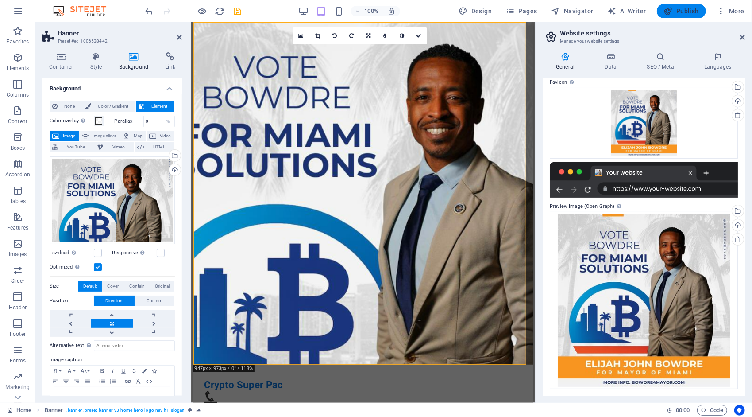
click at [683, 8] on span "Publish" at bounding box center [681, 11] width 35 height 9
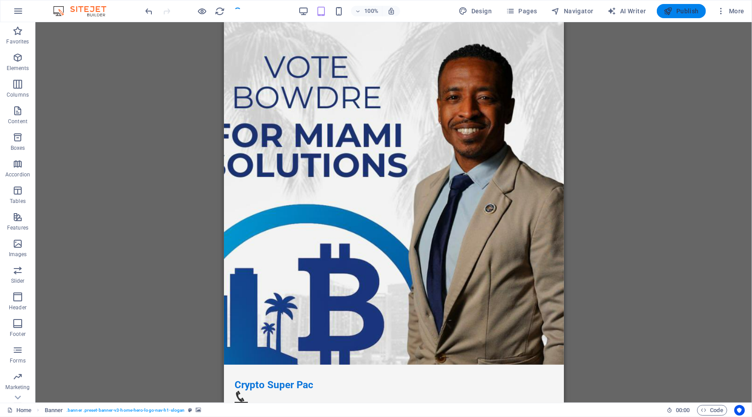
checkbox input "false"
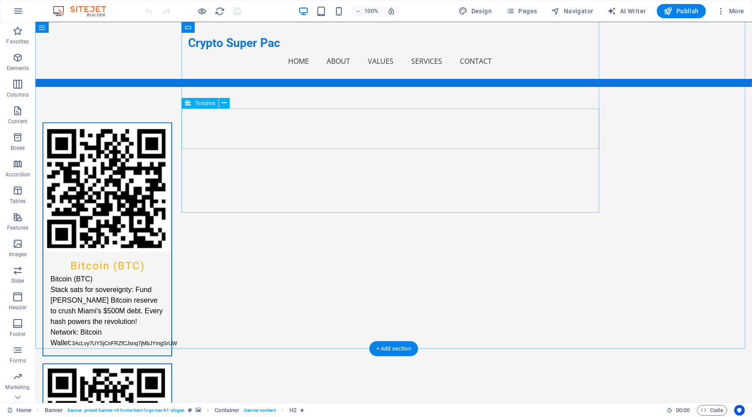
scroll to position [1895, 0]
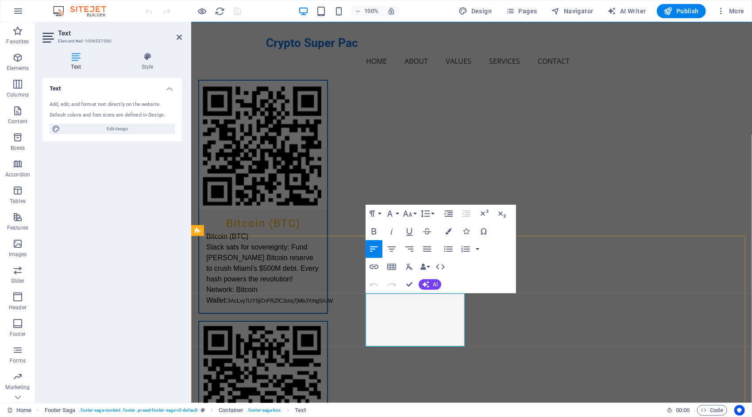
click at [453, 227] on button "Colors" at bounding box center [448, 231] width 17 height 18
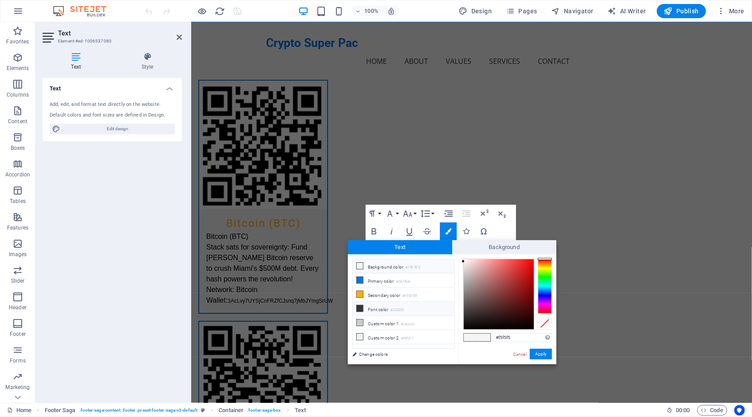
click at [381, 308] on li "Font color #333333" at bounding box center [404, 308] width 102 height 14
type input "#333333"
click at [541, 356] on button "Apply" at bounding box center [541, 353] width 22 height 11
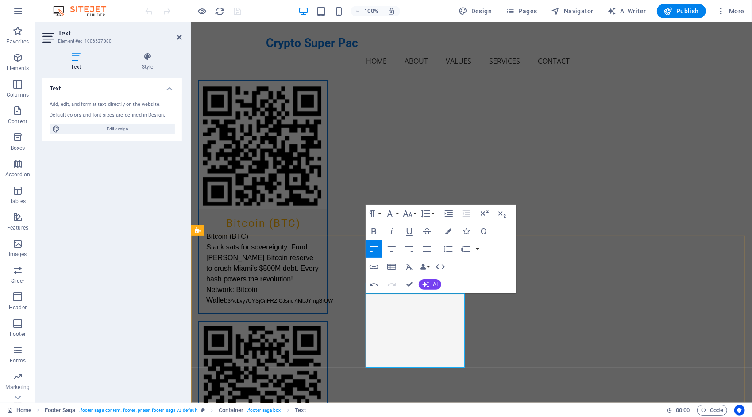
drag, startPoint x: 447, startPoint y: 363, endPoint x: 364, endPoint y: 370, distance: 82.6
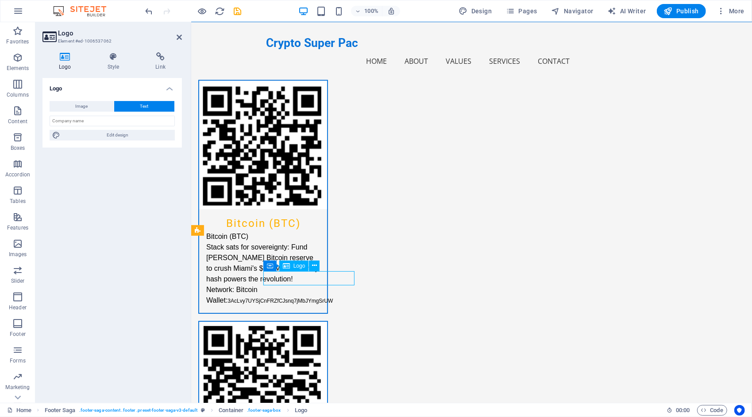
drag, startPoint x: 282, startPoint y: 277, endPoint x: 306, endPoint y: 277, distance: 23.9
click at [682, 10] on span "Publish" at bounding box center [681, 11] width 35 height 9
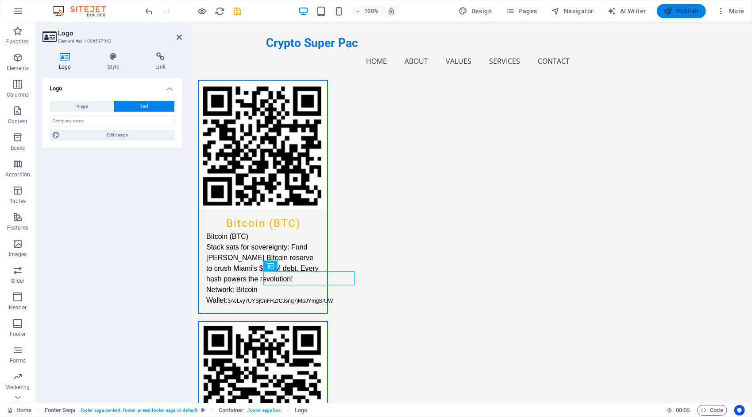
checkbox input "false"
